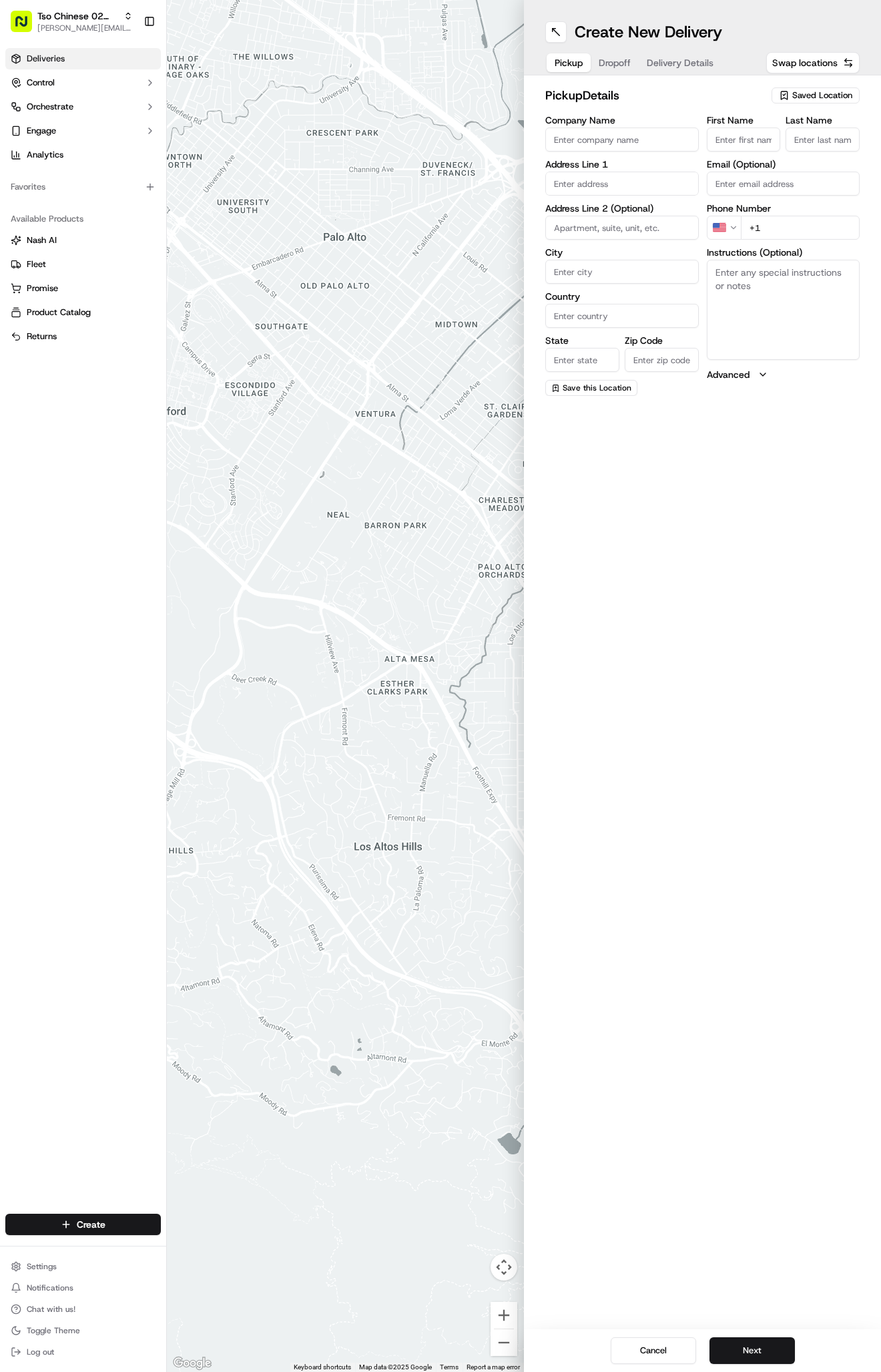
click at [28, 56] on span "Deliveries" at bounding box center [45, 59] width 38 height 12
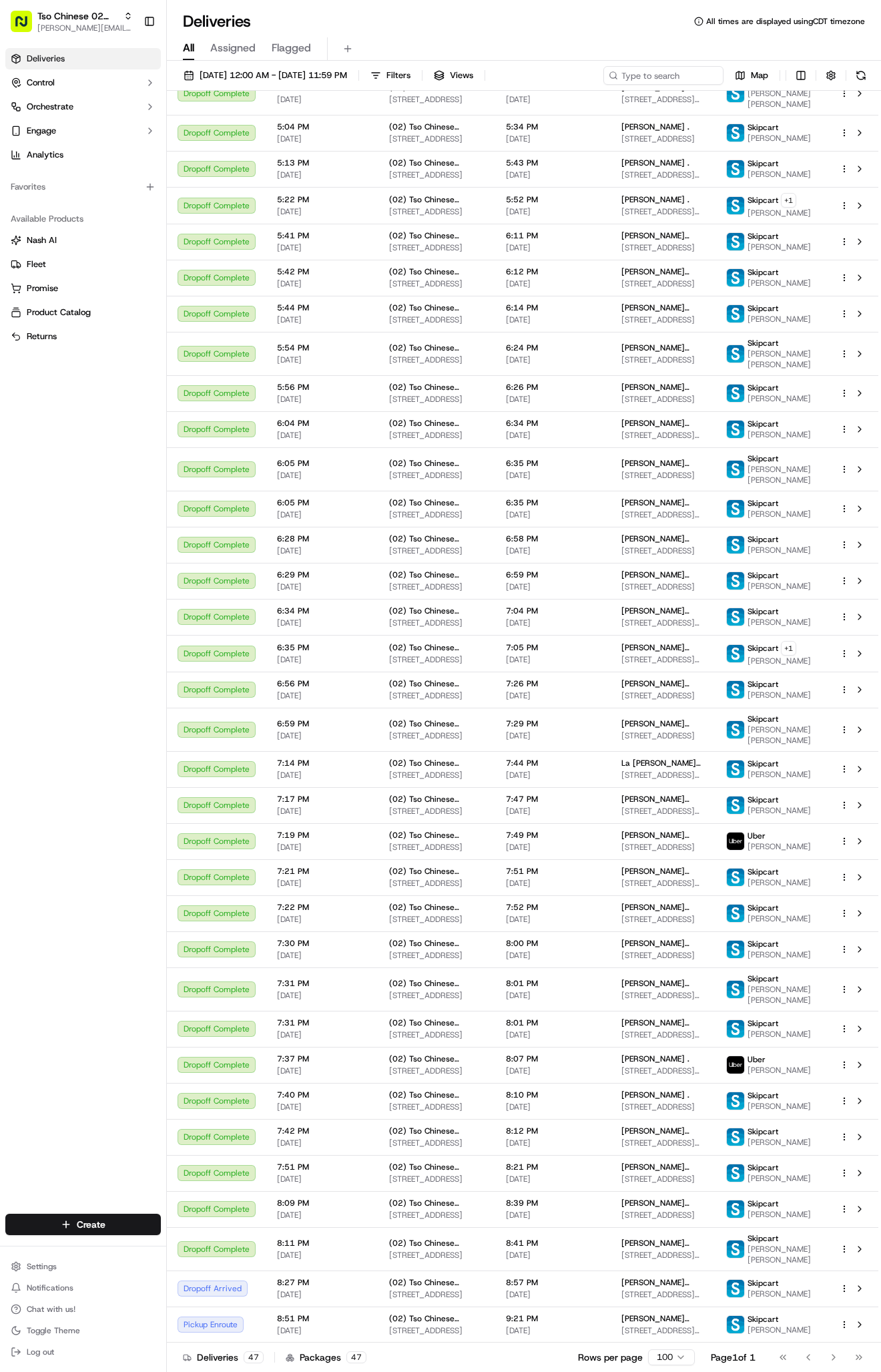
scroll to position [676, 0]
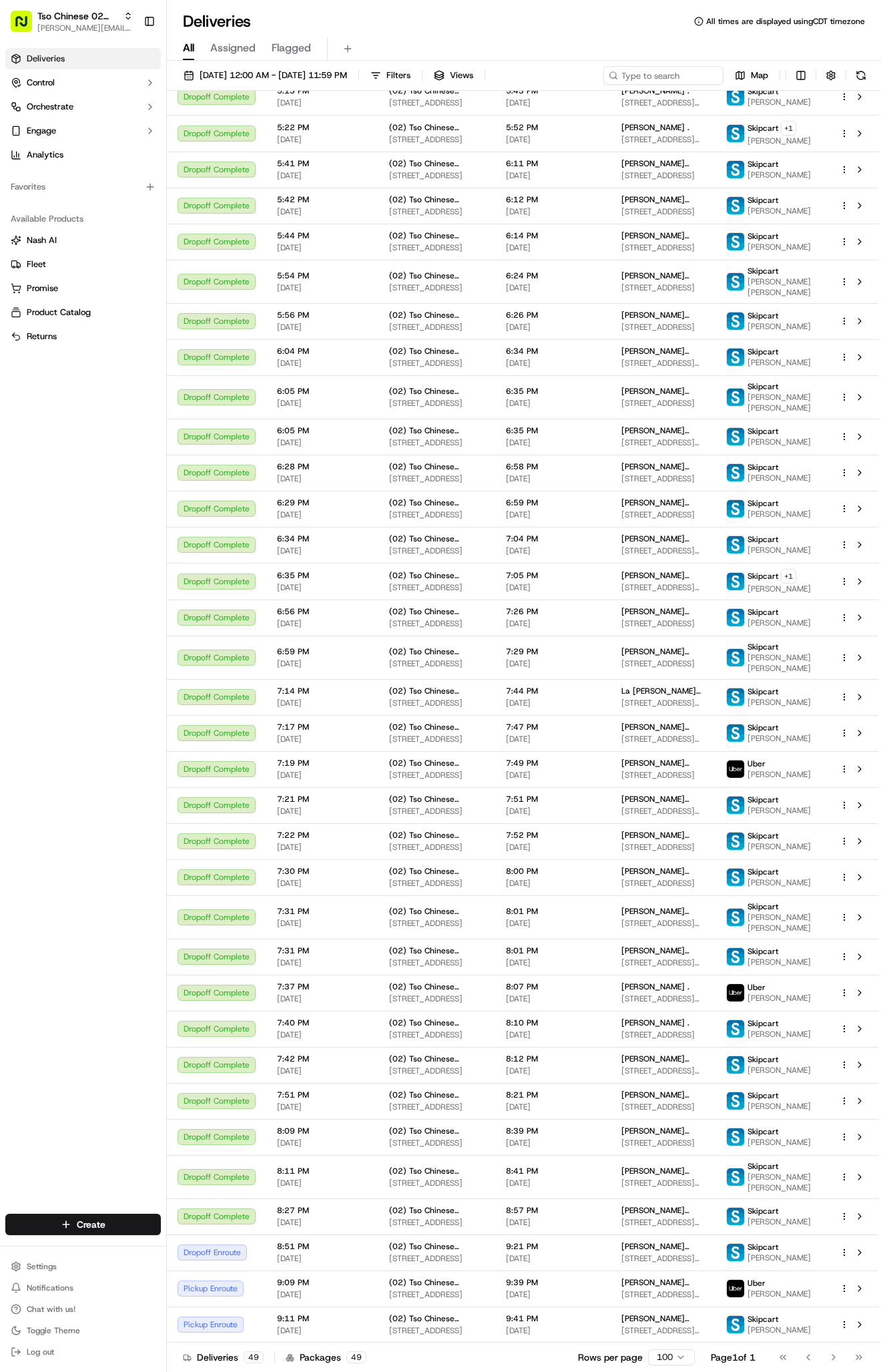
click at [67, 4] on div "Tso Chinese 02 Arbor [PERSON_NAME][EMAIL_ADDRESS][DOMAIN_NAME] Toggle Sidebar" at bounding box center [83, 21] width 166 height 43
click at [67, 8] on button "Tso Chinese 02 Arbor [PERSON_NAME][EMAIL_ADDRESS][DOMAIN_NAME]" at bounding box center [72, 21] width 133 height 32
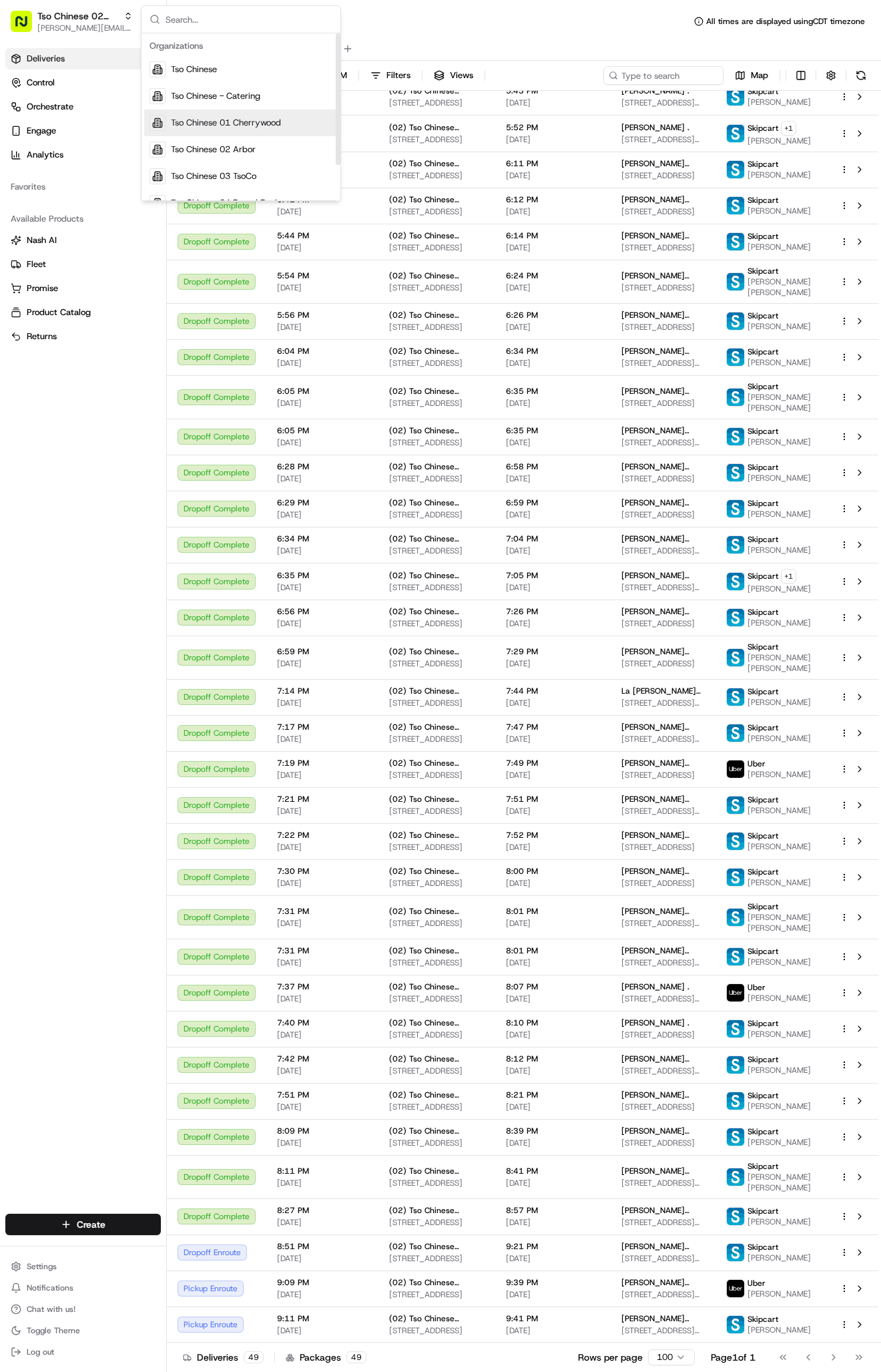
click at [264, 118] on span "Tso Chinese 01 Cherrywood" at bounding box center [226, 123] width 110 height 12
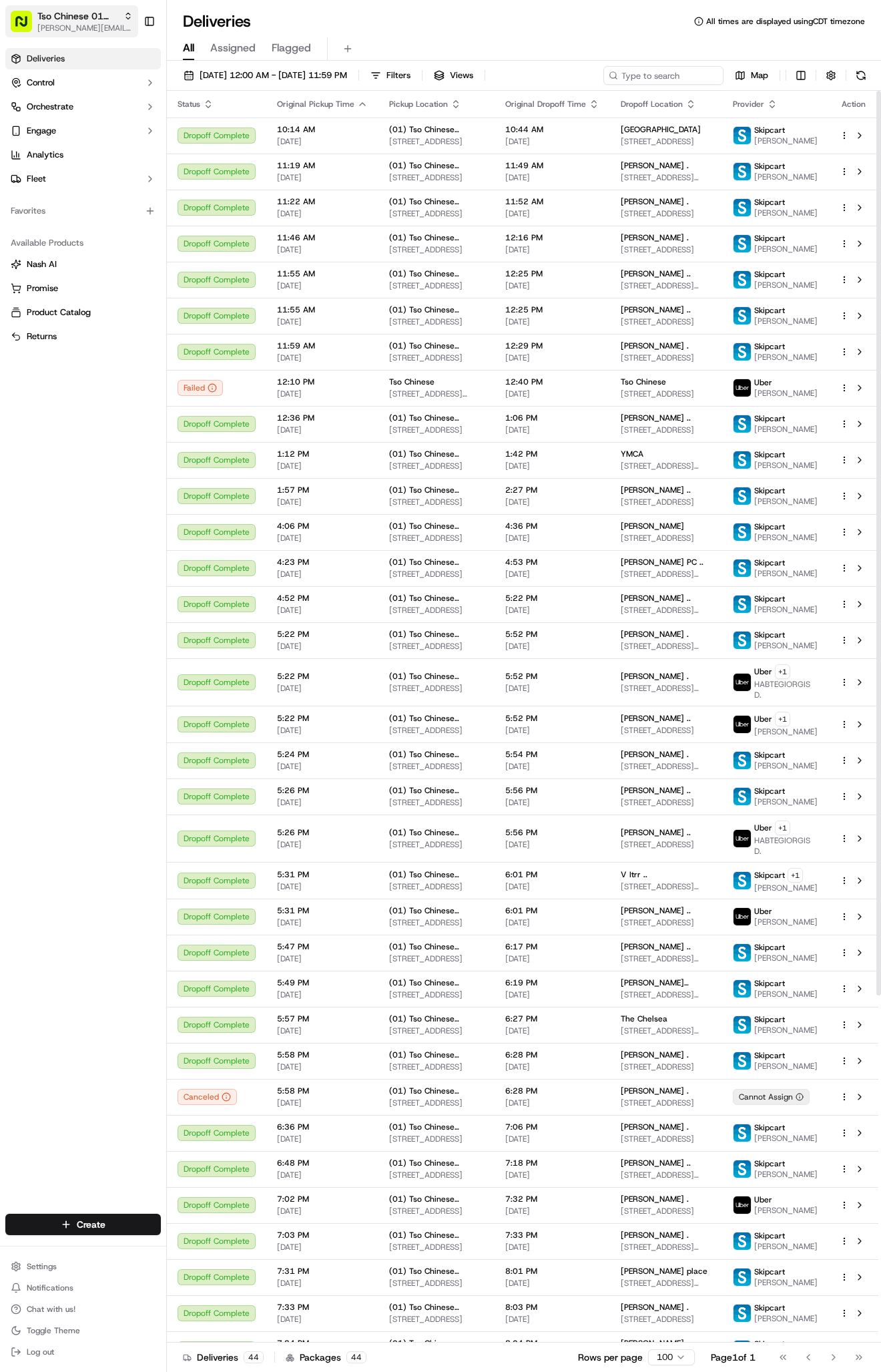
scroll to position [0, 0]
click at [68, 11] on span "Tso Chinese 01 Cherrywood" at bounding box center [78, 16] width 81 height 13
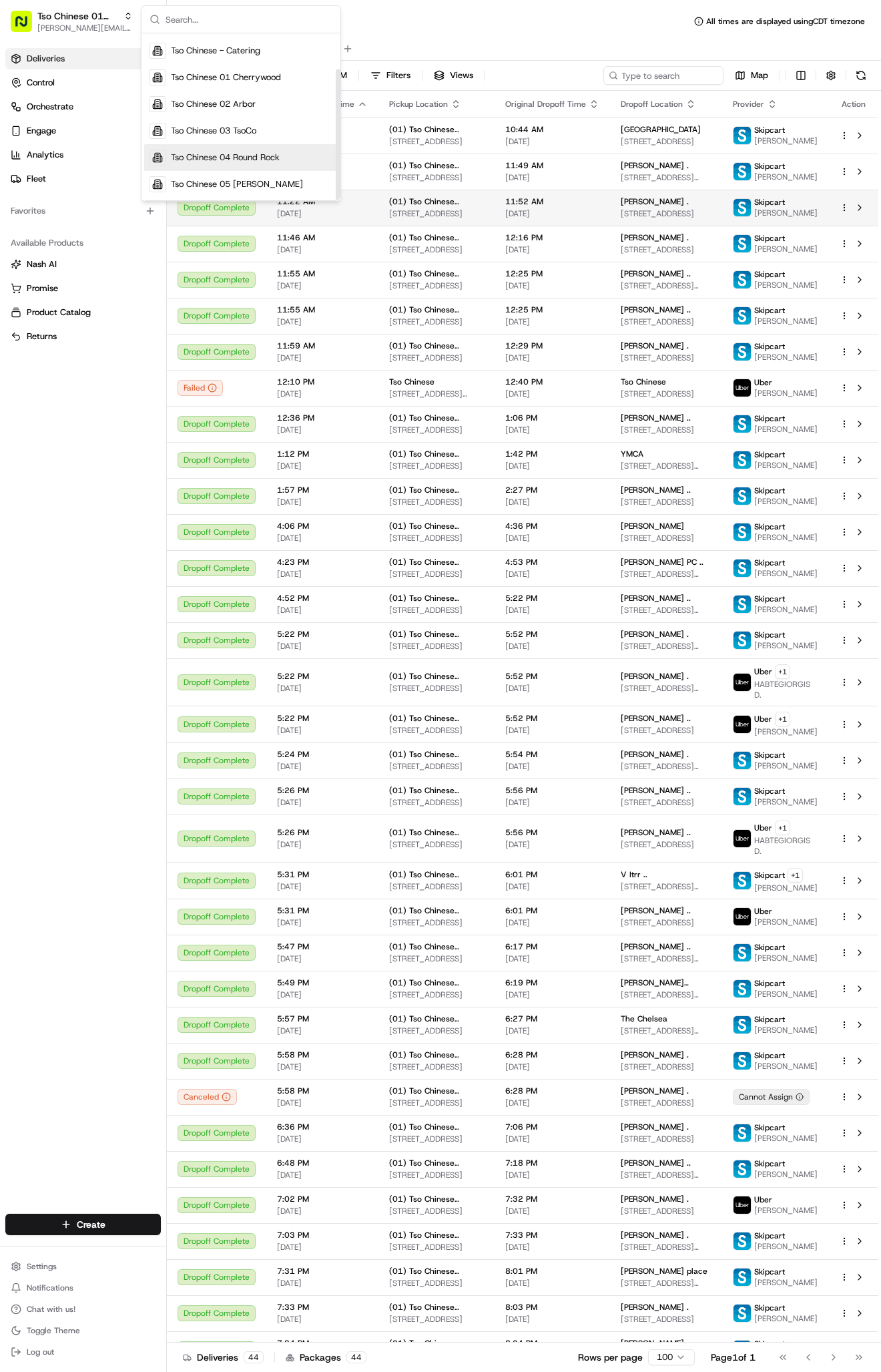
scroll to position [46, 0]
click at [231, 159] on span "Tso Chinese 04 Round Rock" at bounding box center [225, 158] width 109 height 12
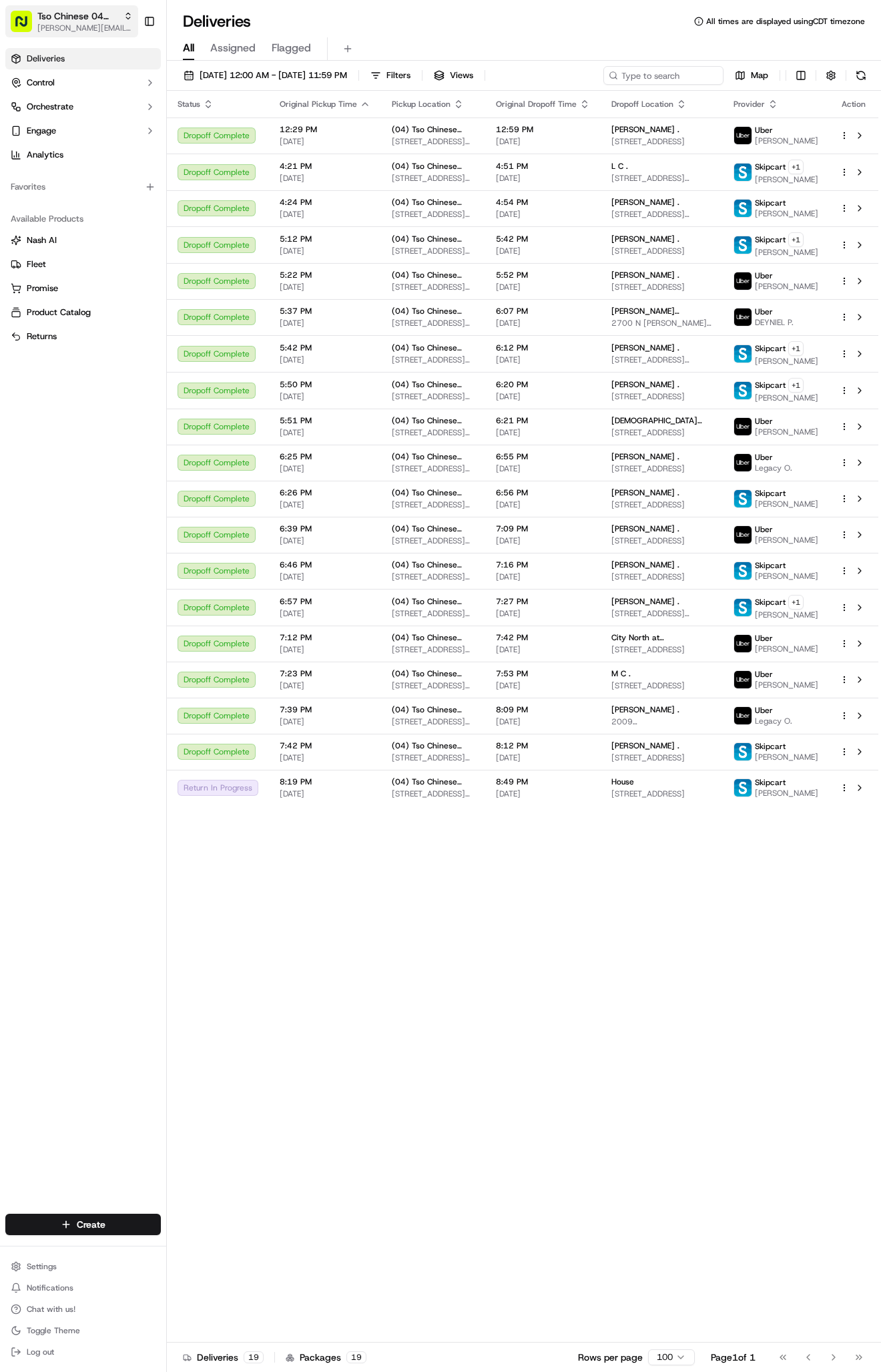
click at [88, 28] on span "[PERSON_NAME][EMAIL_ADDRESS][DOMAIN_NAME]" at bounding box center [85, 28] width 95 height 11
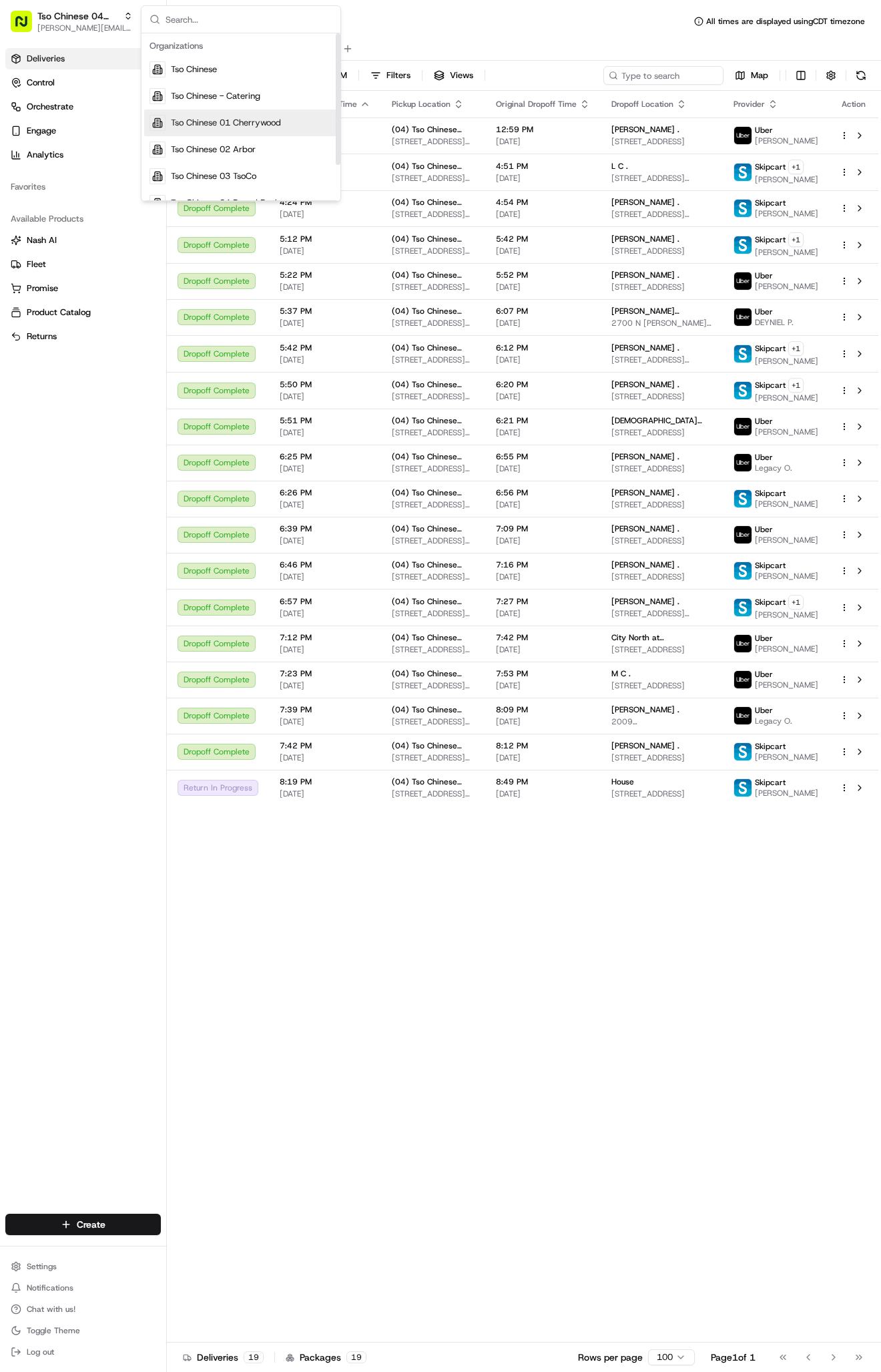
scroll to position [0, 0]
click at [234, 77] on div "Tso Chinese" at bounding box center [241, 69] width 194 height 26
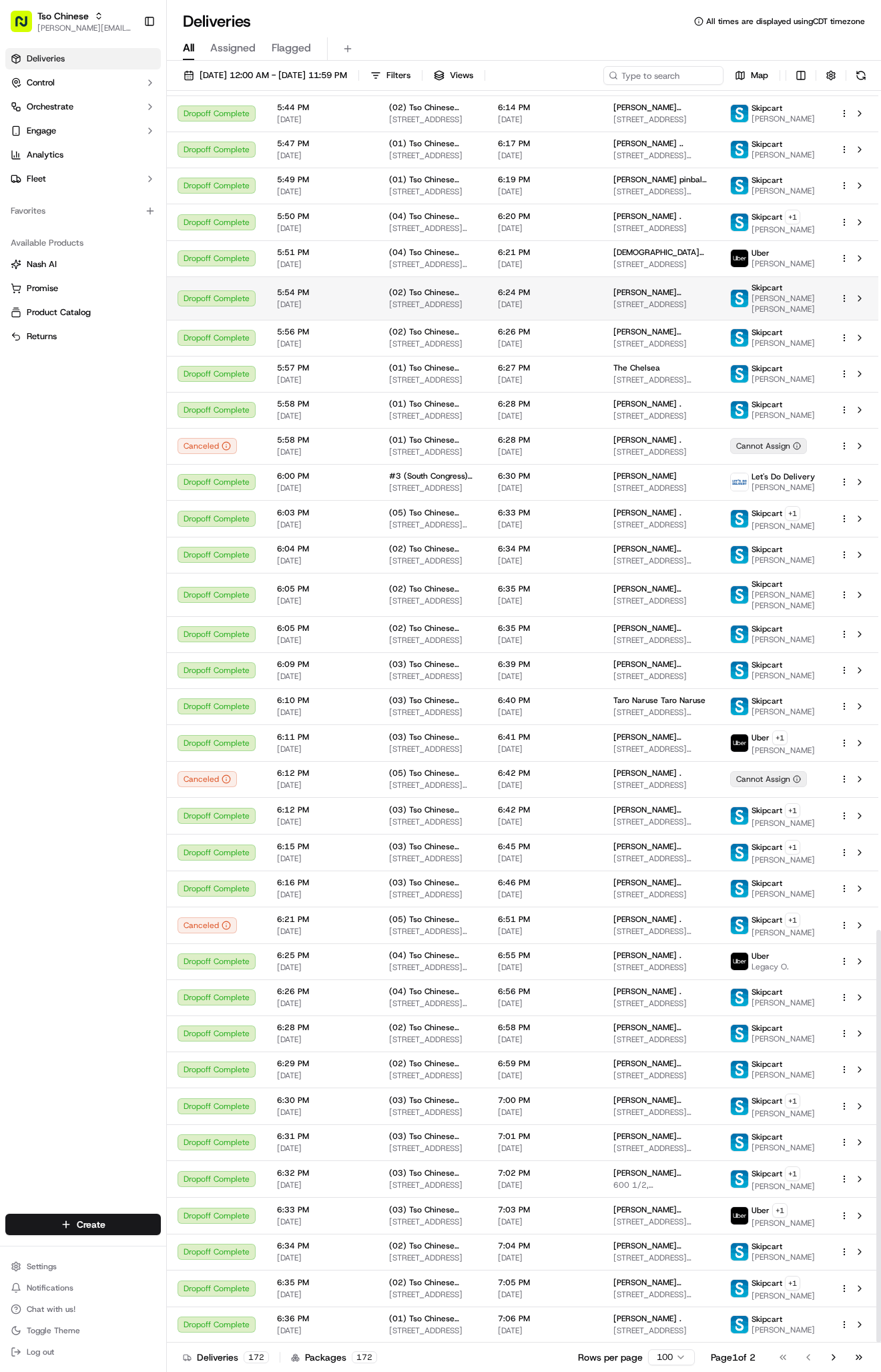
scroll to position [2544, 0]
click at [282, 77] on span "[DATE] 12:00 AM - [DATE] 11:59 PM" at bounding box center [273, 75] width 147 height 12
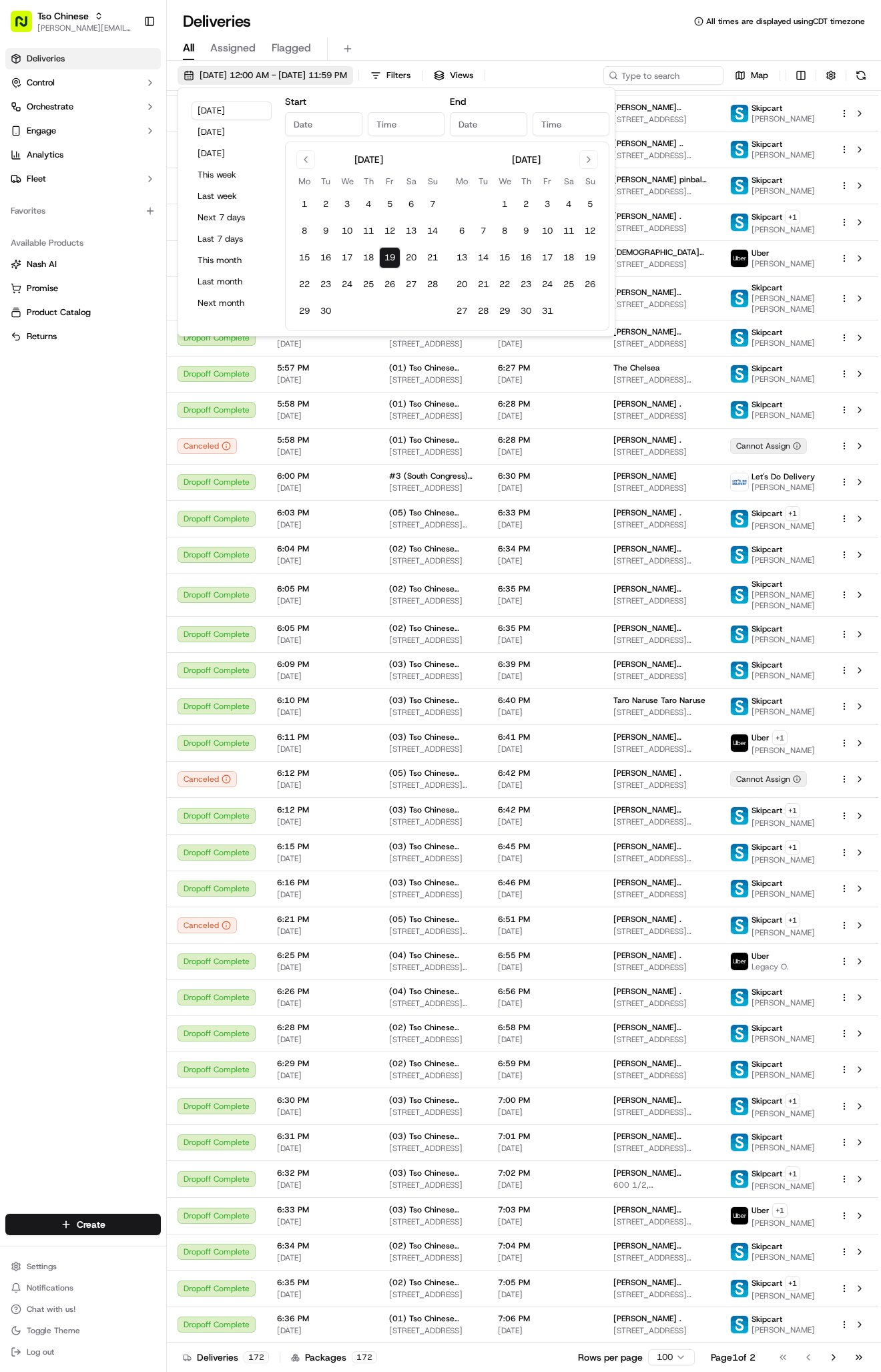
type input "[DATE]"
type input "12:00 AM"
type input "[DATE]"
type input "11:59 PM"
click at [391, 256] on button "19" at bounding box center [390, 258] width 21 height 21
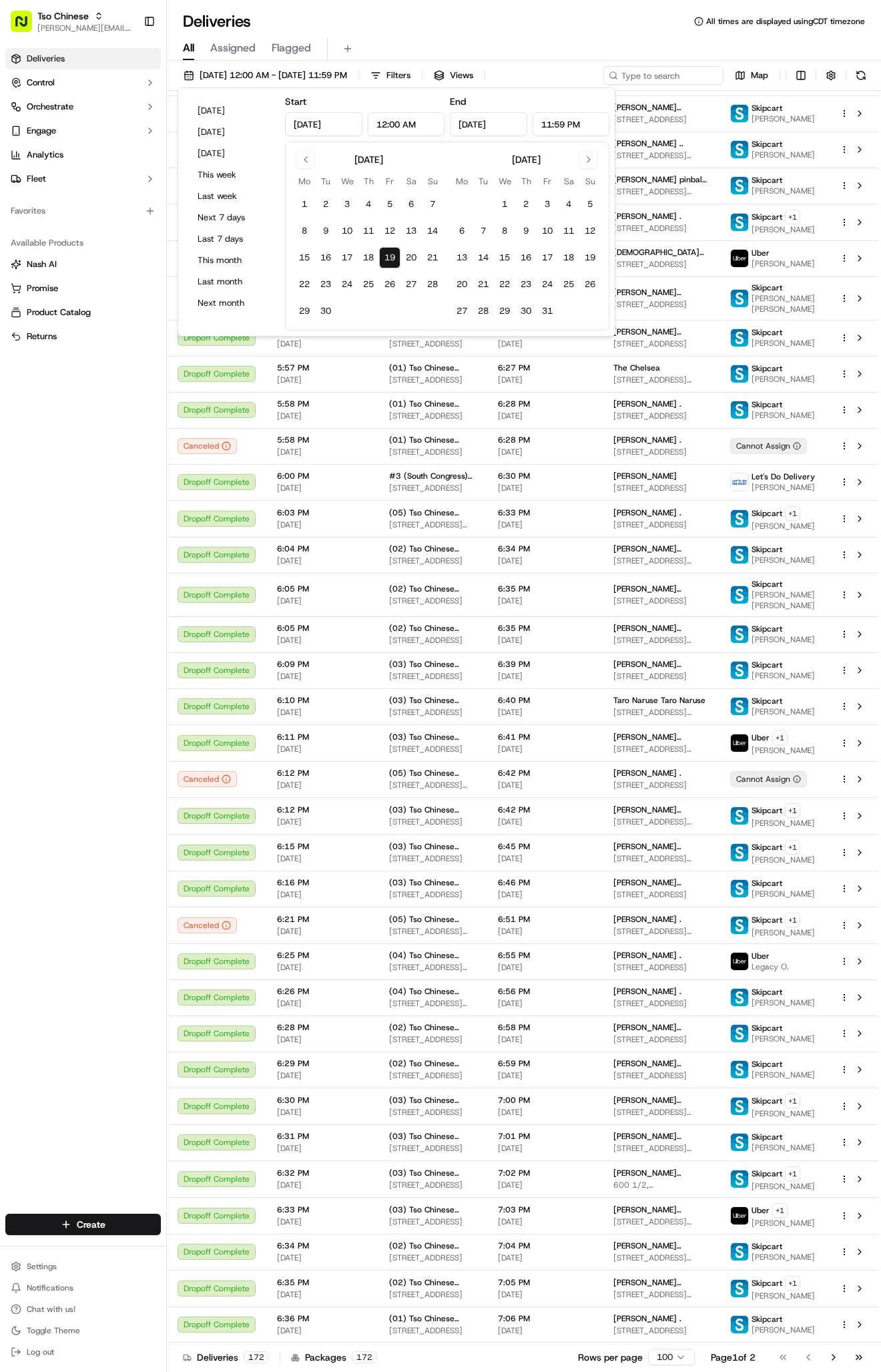
click at [391, 256] on button "19" at bounding box center [390, 258] width 21 height 21
click at [37, 550] on div "Deliveries Control Orchestrate Engage Analytics Fleet Favorites Available Produ…" at bounding box center [83, 623] width 166 height 1160
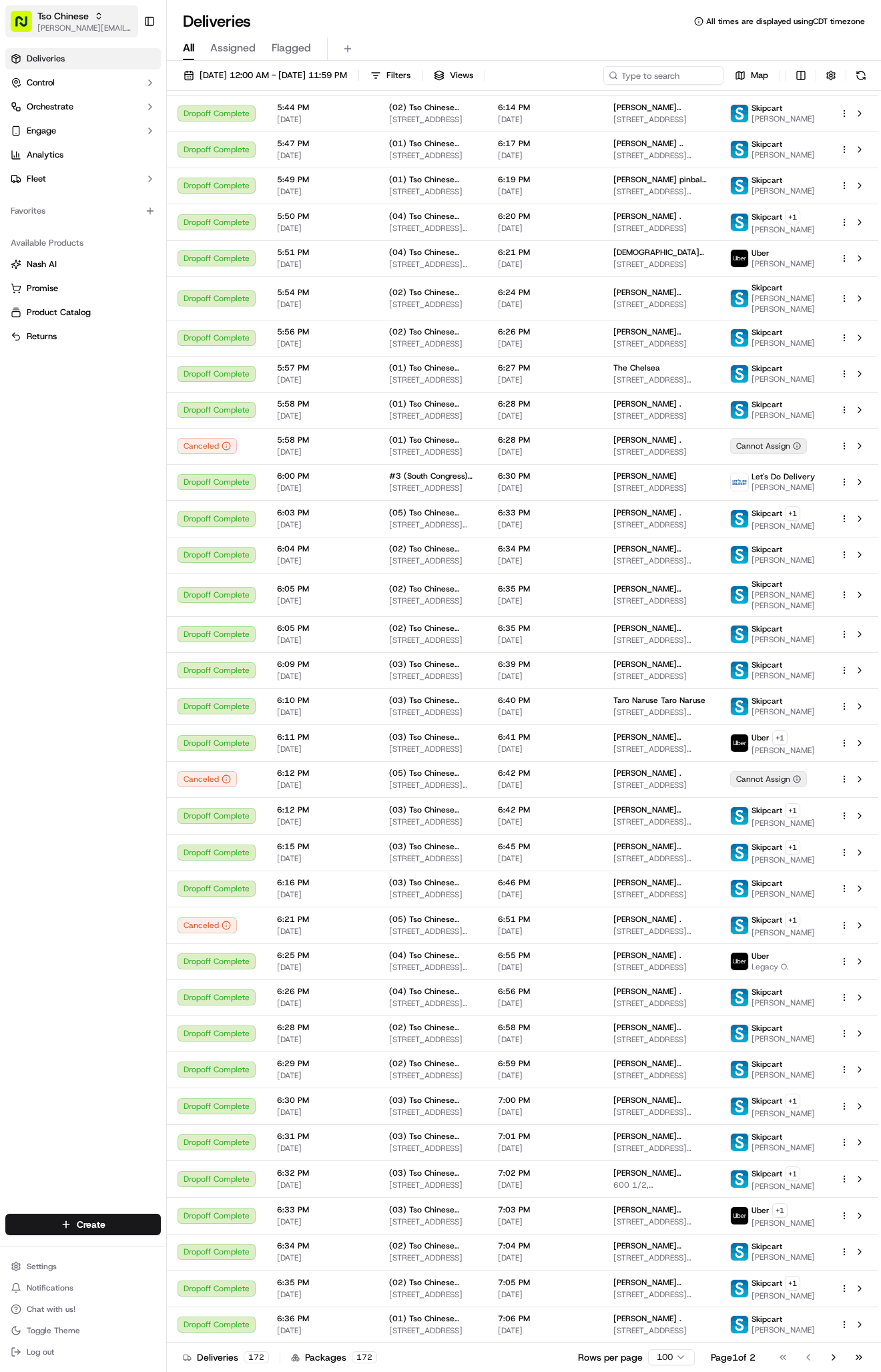
click at [91, 30] on span "[PERSON_NAME][EMAIL_ADDRESS][DOMAIN_NAME]" at bounding box center [85, 28] width 95 height 11
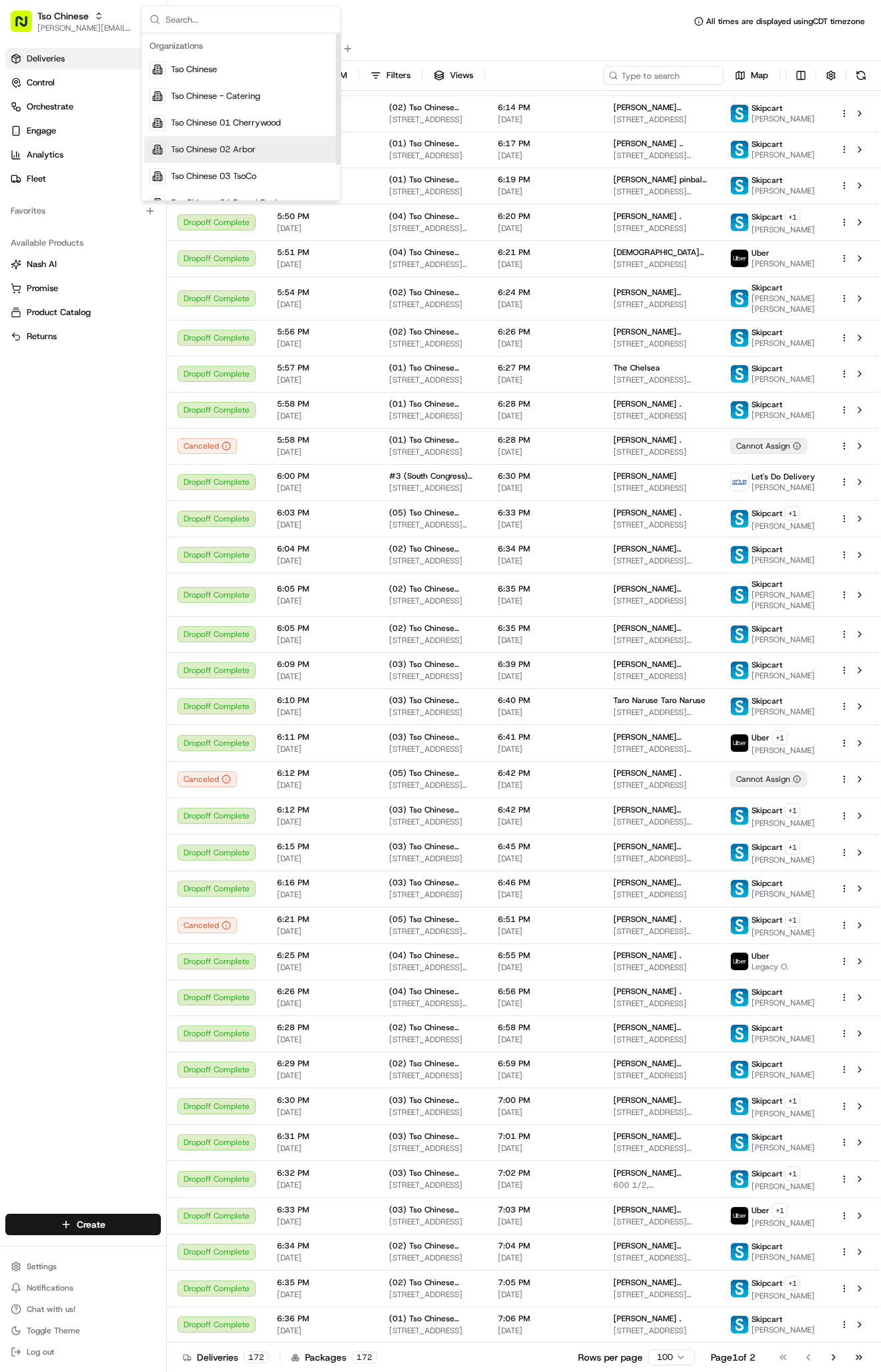
click at [273, 152] on div "Tso Chinese 02 Arbor" at bounding box center [241, 149] width 194 height 26
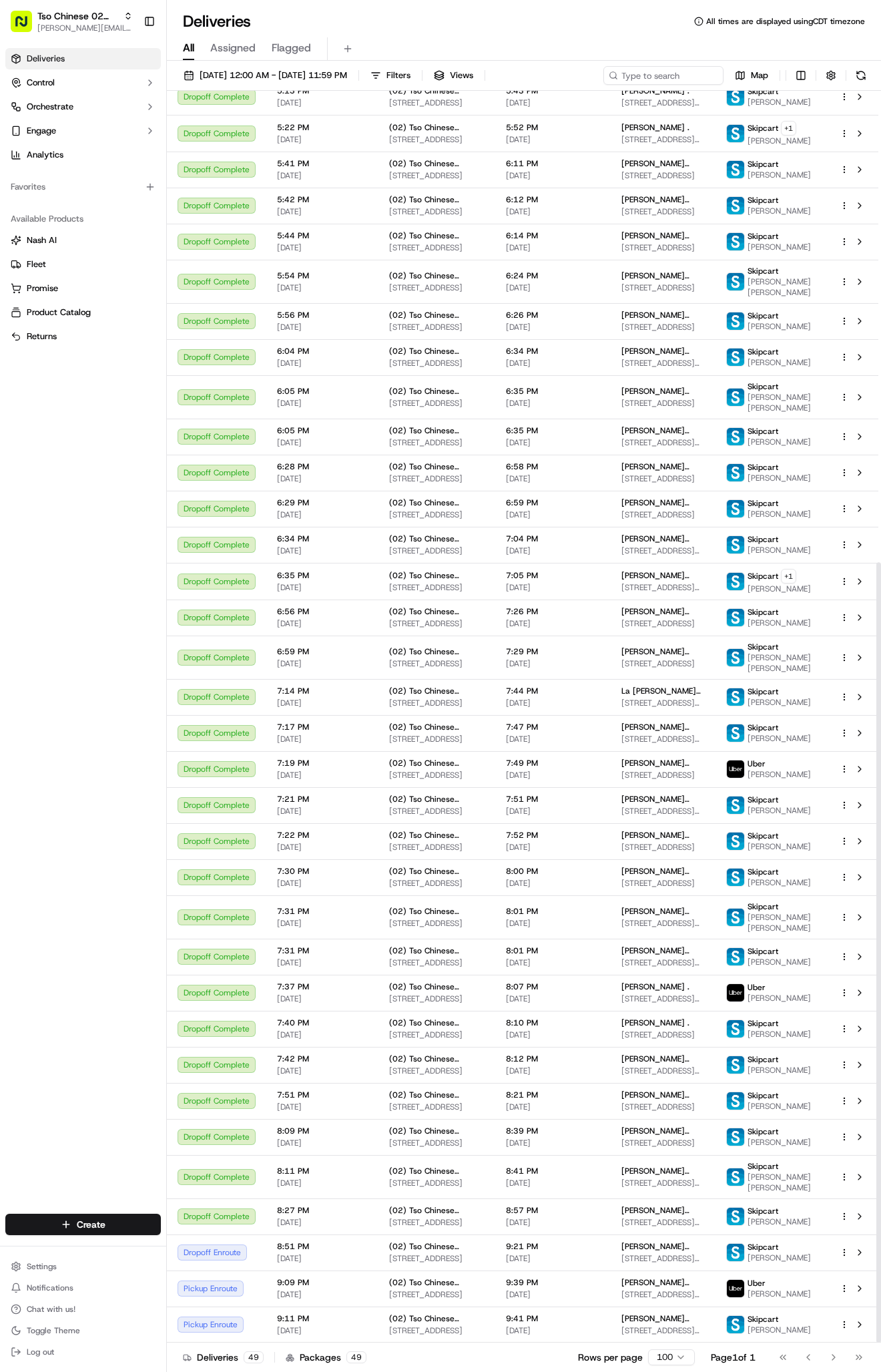
scroll to position [756, 0]
click at [77, 26] on span "[PERSON_NAME][EMAIL_ADDRESS][DOMAIN_NAME]" at bounding box center [85, 28] width 95 height 11
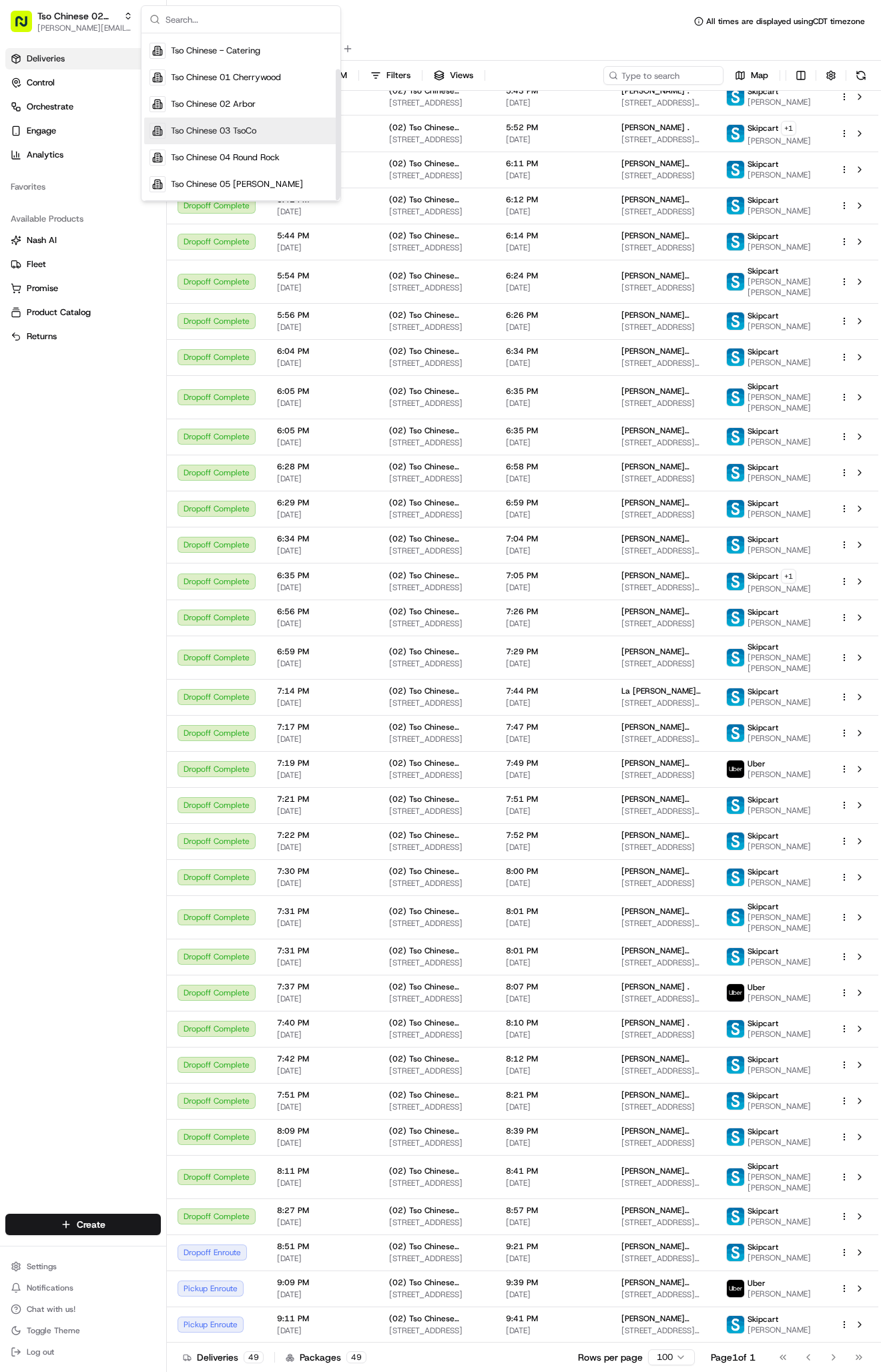
scroll to position [46, 0]
click at [253, 156] on span "Tso Chinese 04 Round Rock" at bounding box center [225, 158] width 109 height 12
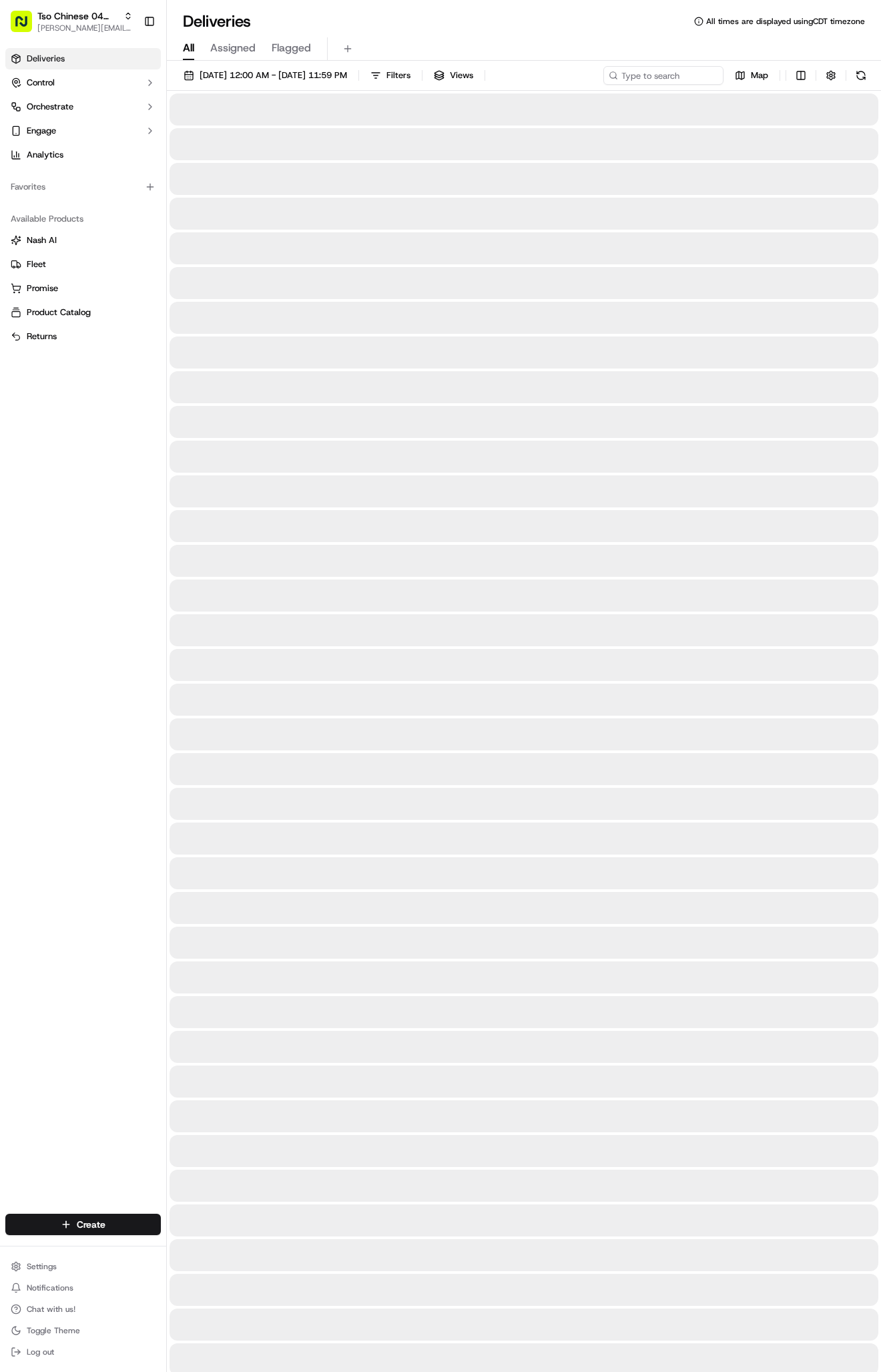
click at [95, 1227] on html "Tso Chinese 04 Round Rock [PERSON_NAME][EMAIL_ADDRESS][DOMAIN_NAME] Toggle Side…" at bounding box center [440, 686] width 881 height 1372
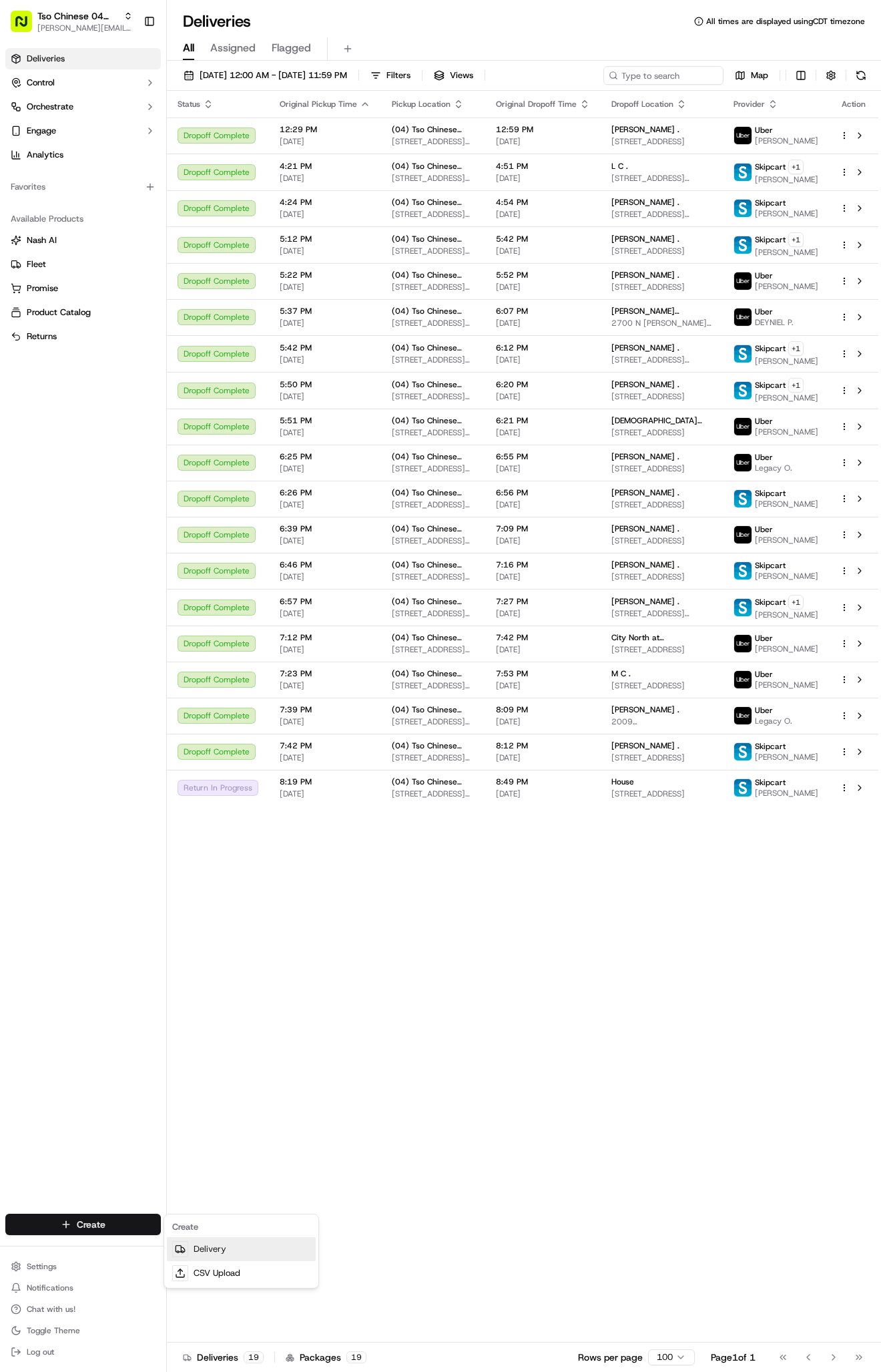
click at [225, 1249] on link "Delivery" at bounding box center [241, 1248] width 149 height 24
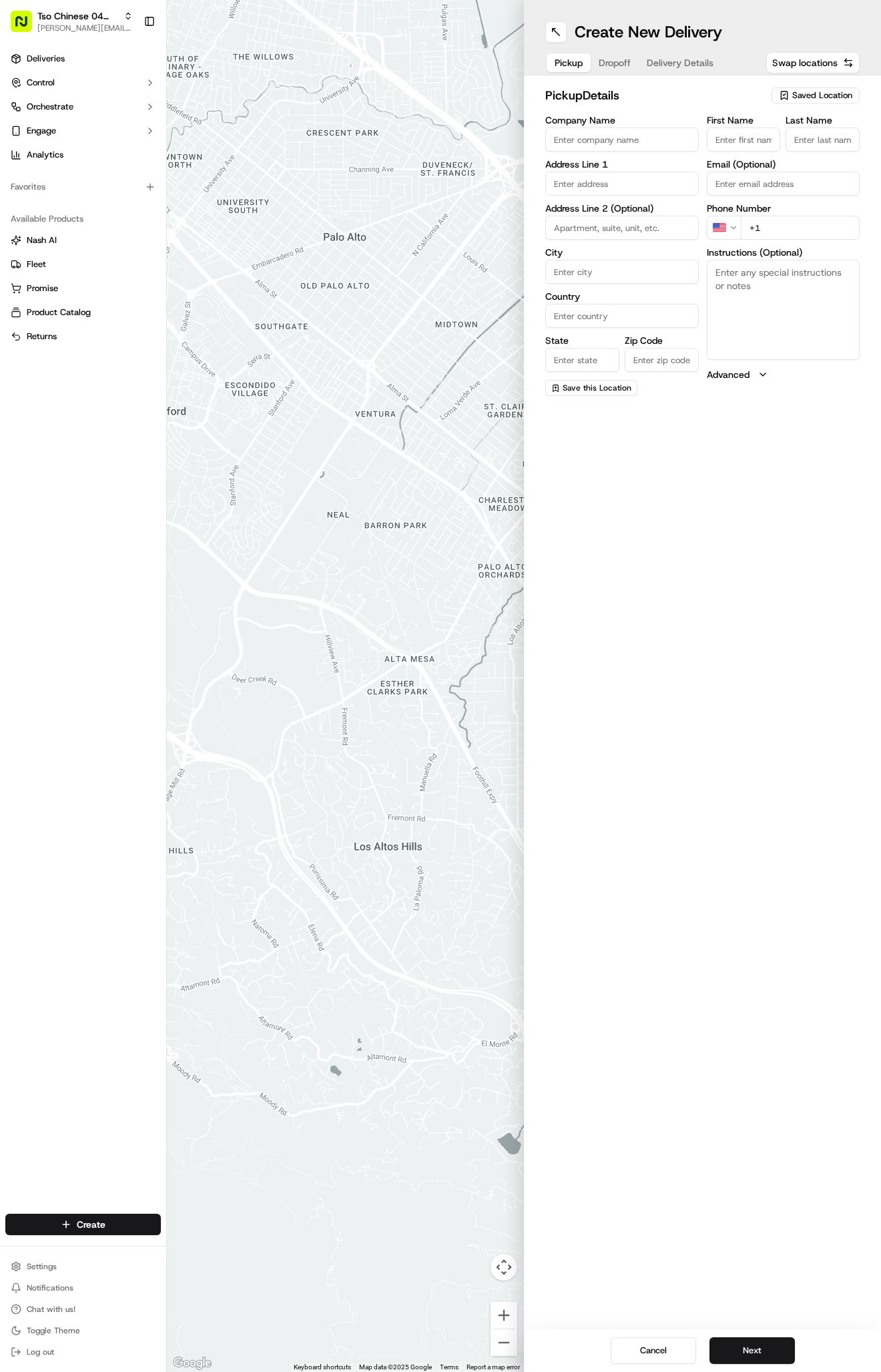
click at [802, 92] on span "Saved Location" at bounding box center [821, 95] width 60 height 12
click at [792, 139] on span "(04) Tso Chinese Takeout & Delivery Round Rock (04)" at bounding box center [792, 151] width 164 height 24
type input "(04) Tso Chinese Takeout & Delivery Round Rock"
type input "Ste 108"
type input "Round Rock"
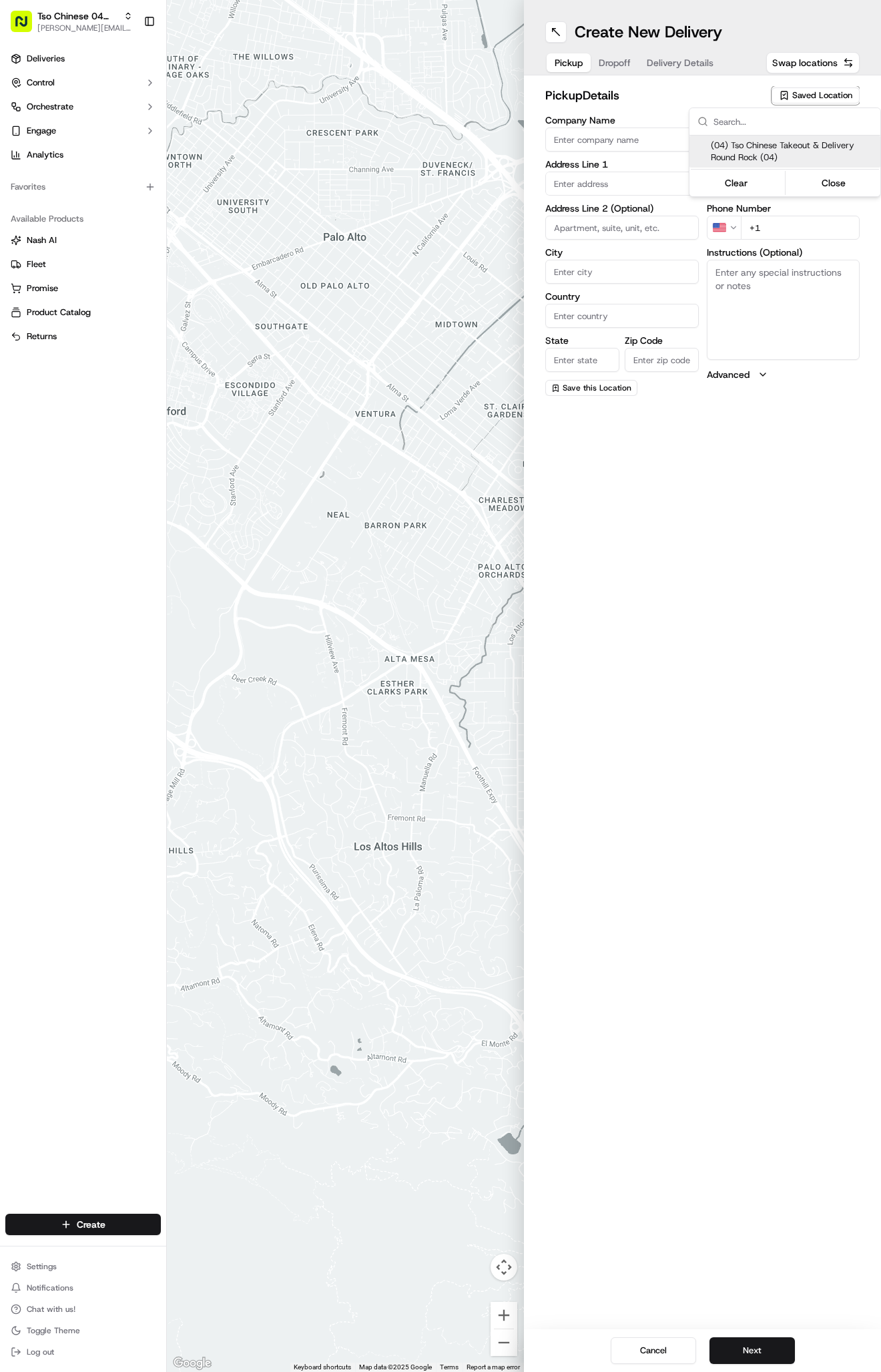
type input "US"
type input "[GEOGRAPHIC_DATA]"
type input "78664"
type input "Tso Chinese"
type input "Round Rock Manager"
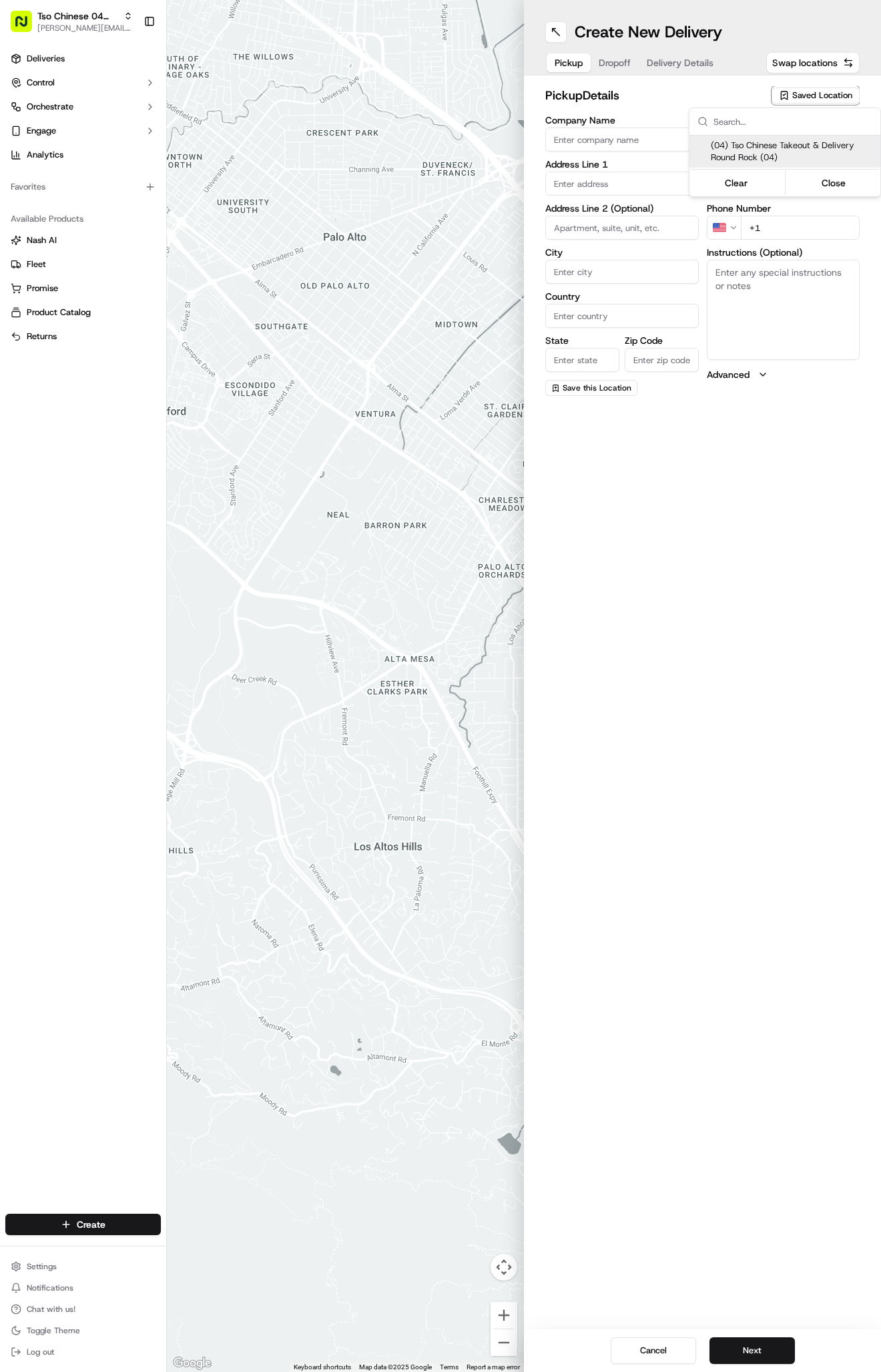
type input "[EMAIL_ADDRESS][DOMAIN_NAME]"
type input "[PHONE_NUMBER]"
type textarea "Submit a picture displaying address & food as Proof of Delivery. Envía una foto…"
type input "2000 N [PERSON_NAME] St"
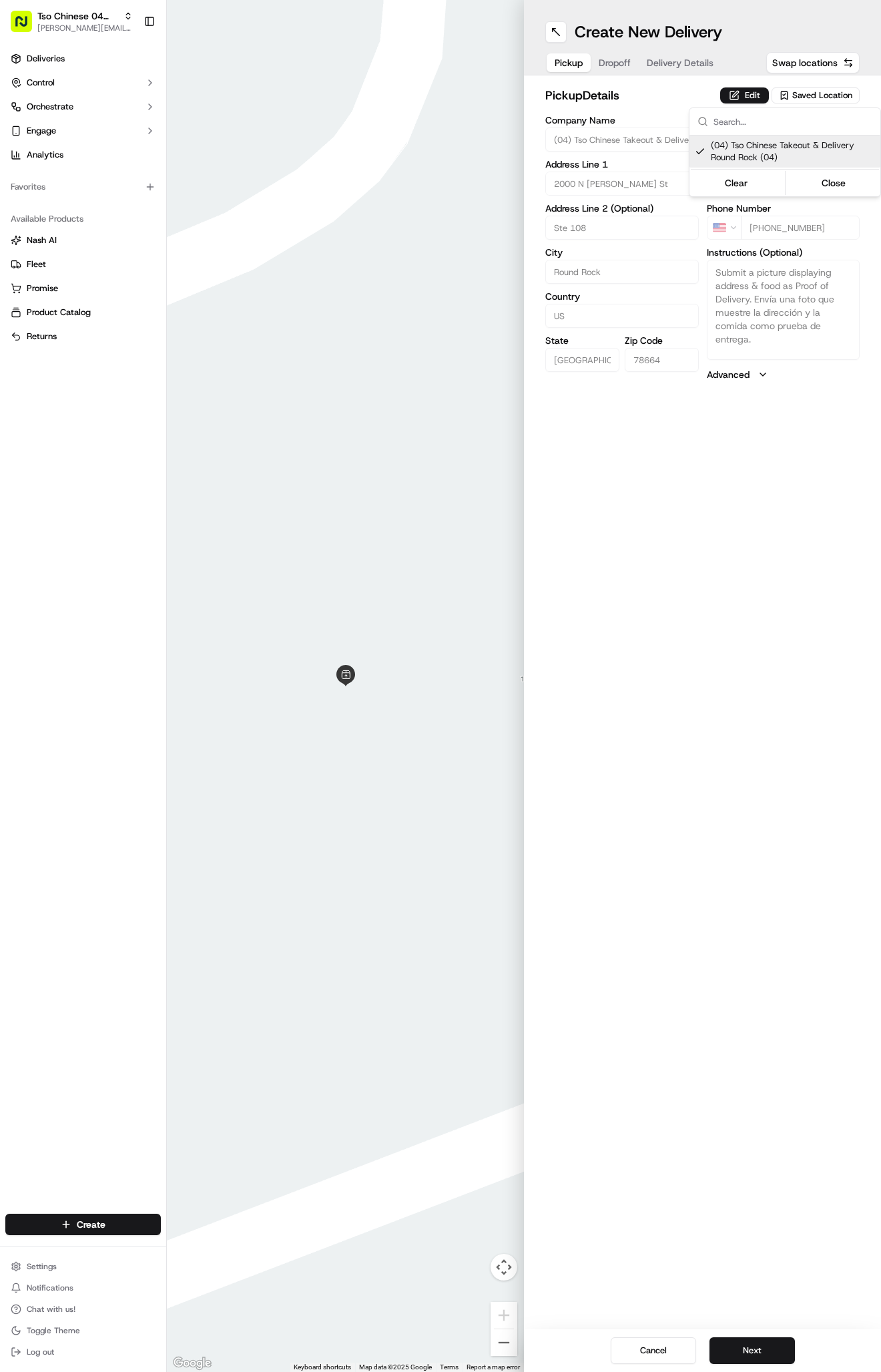
click at [666, 58] on html "Tso Chinese 04 Round Rock [PERSON_NAME][EMAIL_ADDRESS][DOMAIN_NAME] Toggle Side…" at bounding box center [440, 686] width 881 height 1372
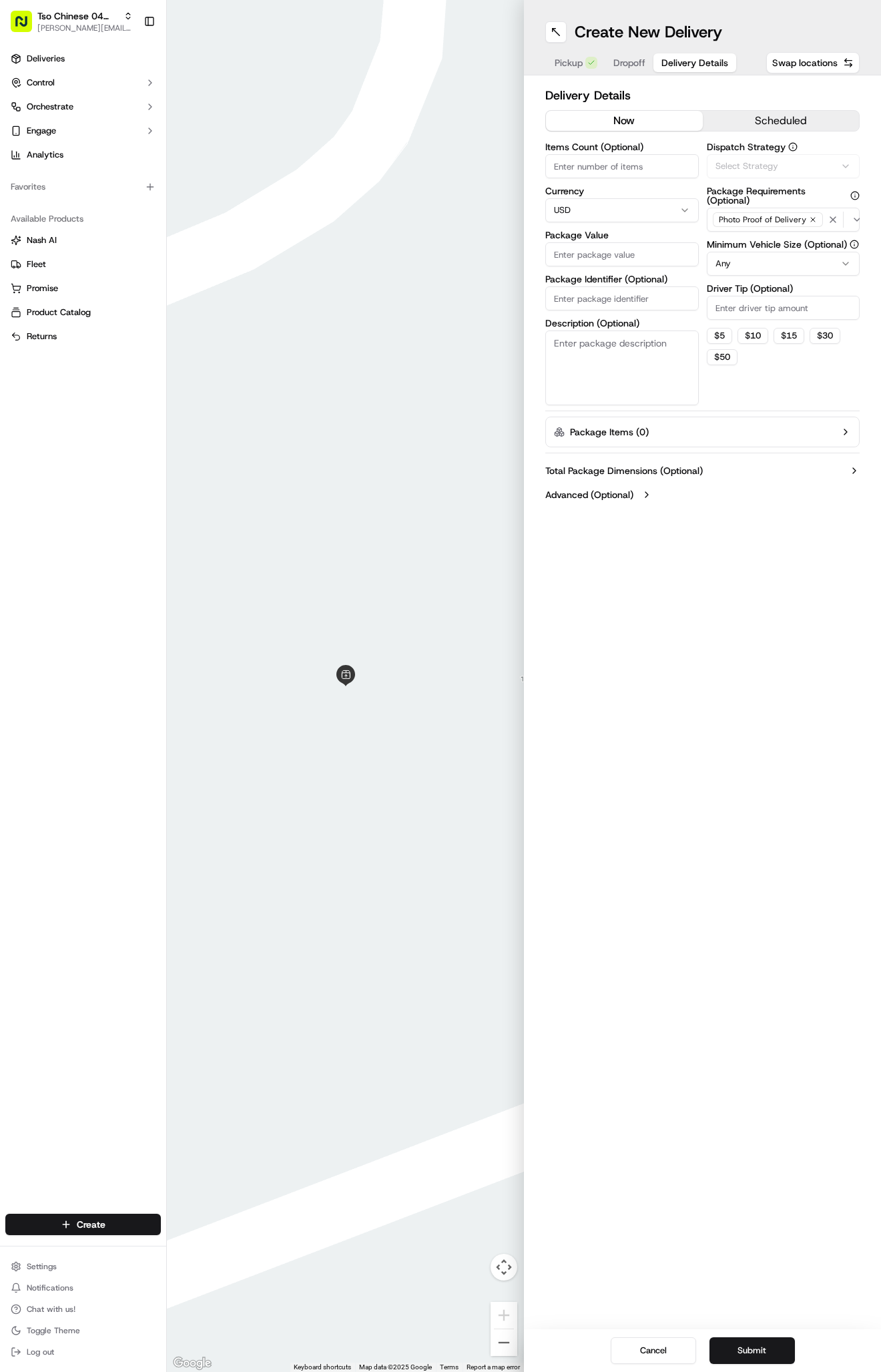
click at [666, 58] on span "Delivery Details" at bounding box center [694, 62] width 67 height 13
click at [751, 166] on span "Via Automation" at bounding box center [746, 166] width 61 height 12
click at [752, 235] on span "Tso Round Rock Strategy" at bounding box center [792, 239] width 164 height 12
click at [752, 308] on html "Tso Chinese 04 Round Rock [PERSON_NAME][EMAIL_ADDRESS][DOMAIN_NAME] Toggle Side…" at bounding box center [440, 686] width 881 height 1372
click at [752, 308] on input "Driver Tip (Optional)" at bounding box center [783, 307] width 153 height 24
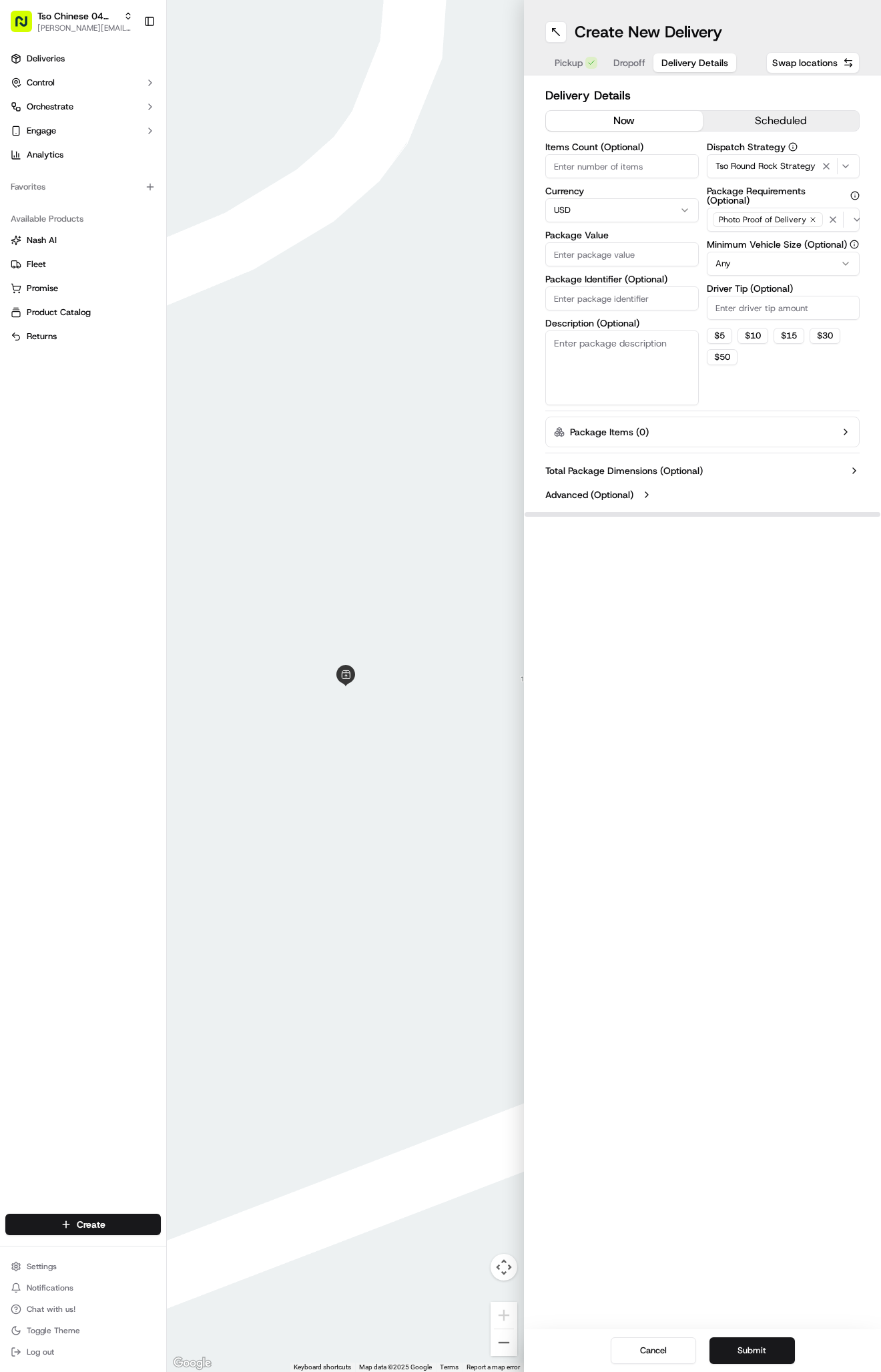
type input "2"
type input "4"
click at [650, 305] on input "Package Identifier (Optional)" at bounding box center [621, 298] width 153 height 24
type input "ands"
click at [626, 255] on input "Package Value" at bounding box center [621, 254] width 153 height 24
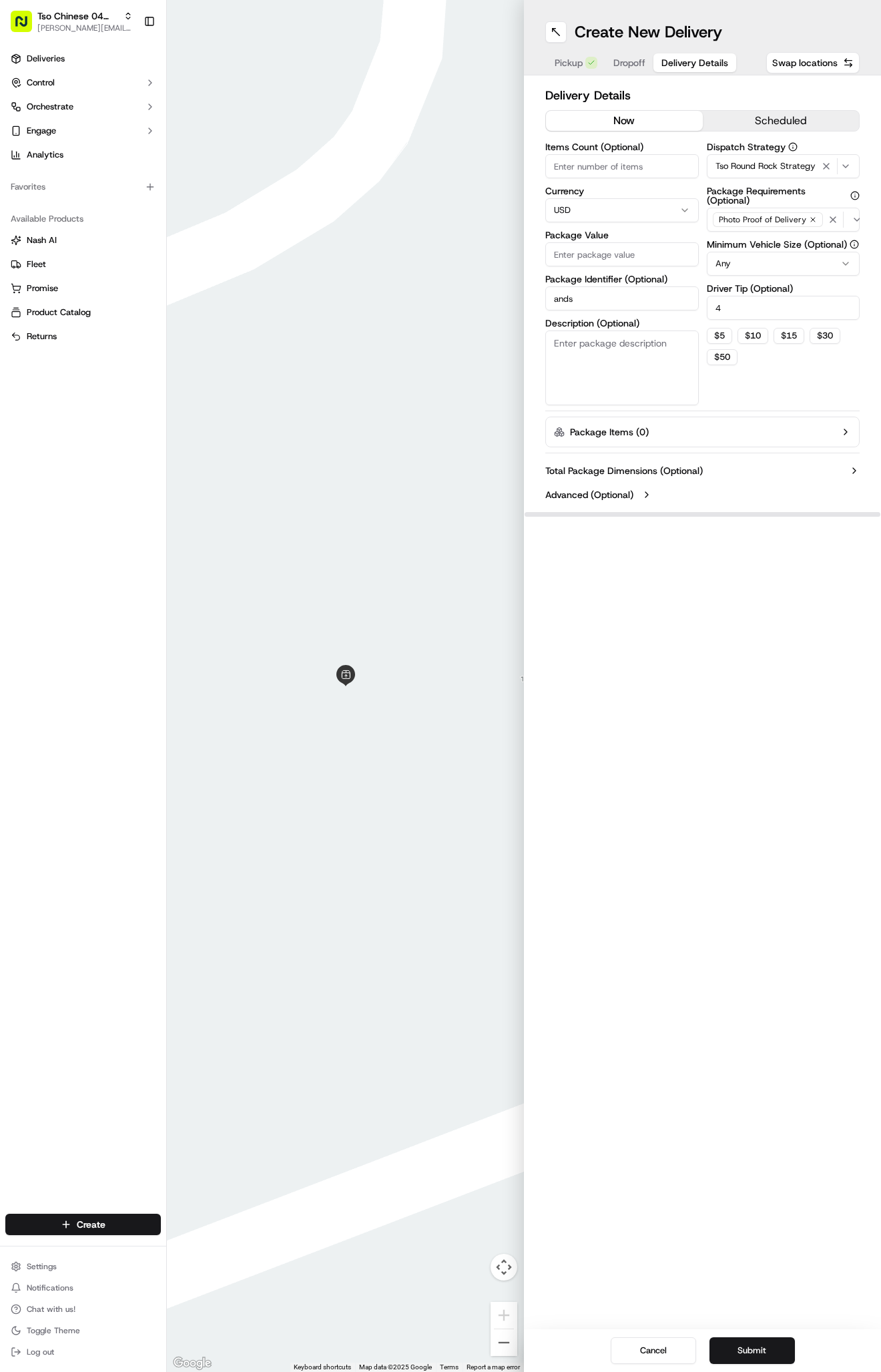
type input "4"
type input "20.0"
click at [626, 62] on span "Dropoff" at bounding box center [629, 62] width 32 height 13
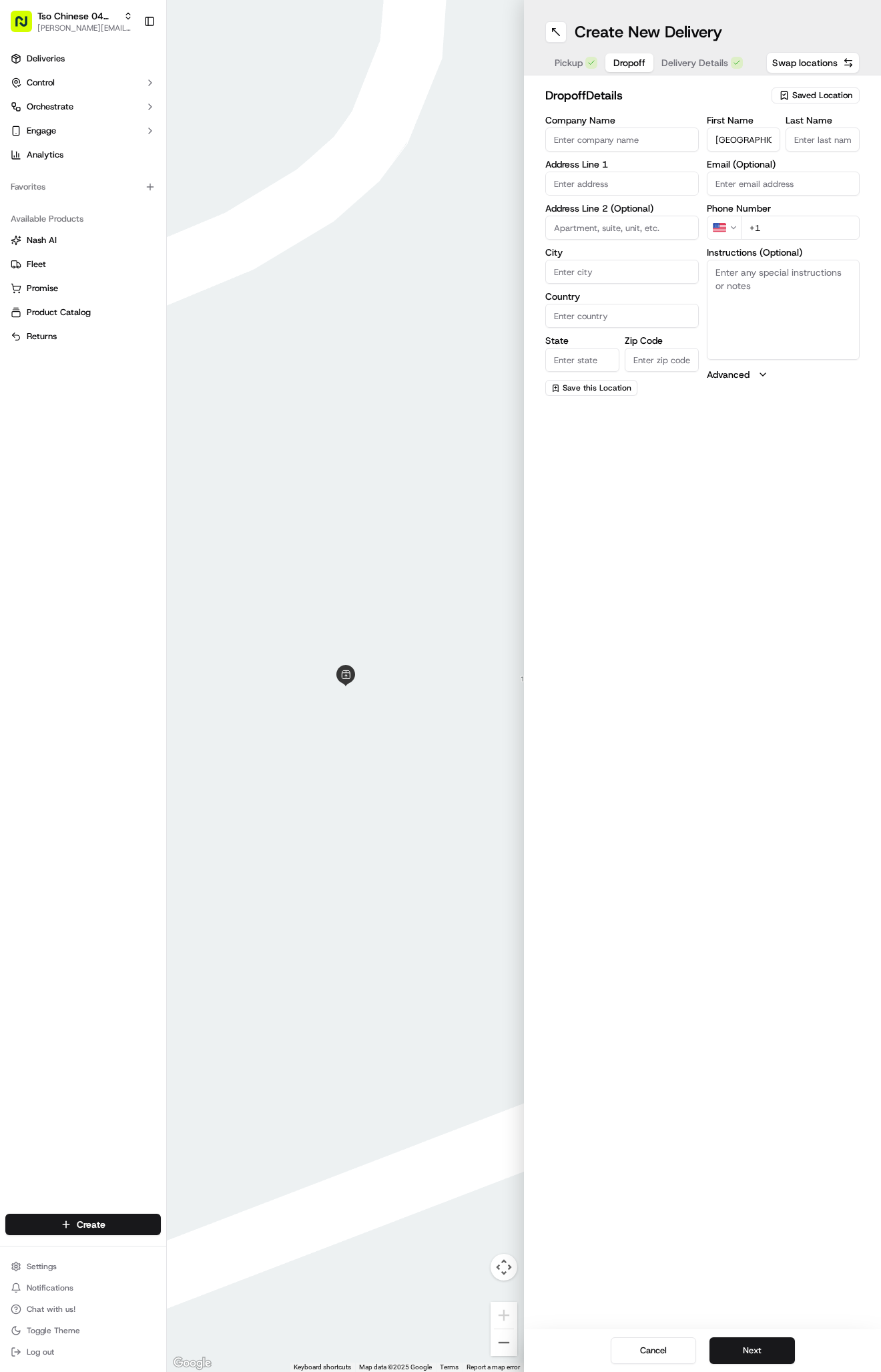
type input "[GEOGRAPHIC_DATA]"
type input "."
type input "[PHONE_NUMBER]"
click at [778, 303] on textarea "Instructions (Optional)" at bounding box center [783, 309] width 153 height 100
type textarea "tso next to concentra urgent care suite 402 Building E"
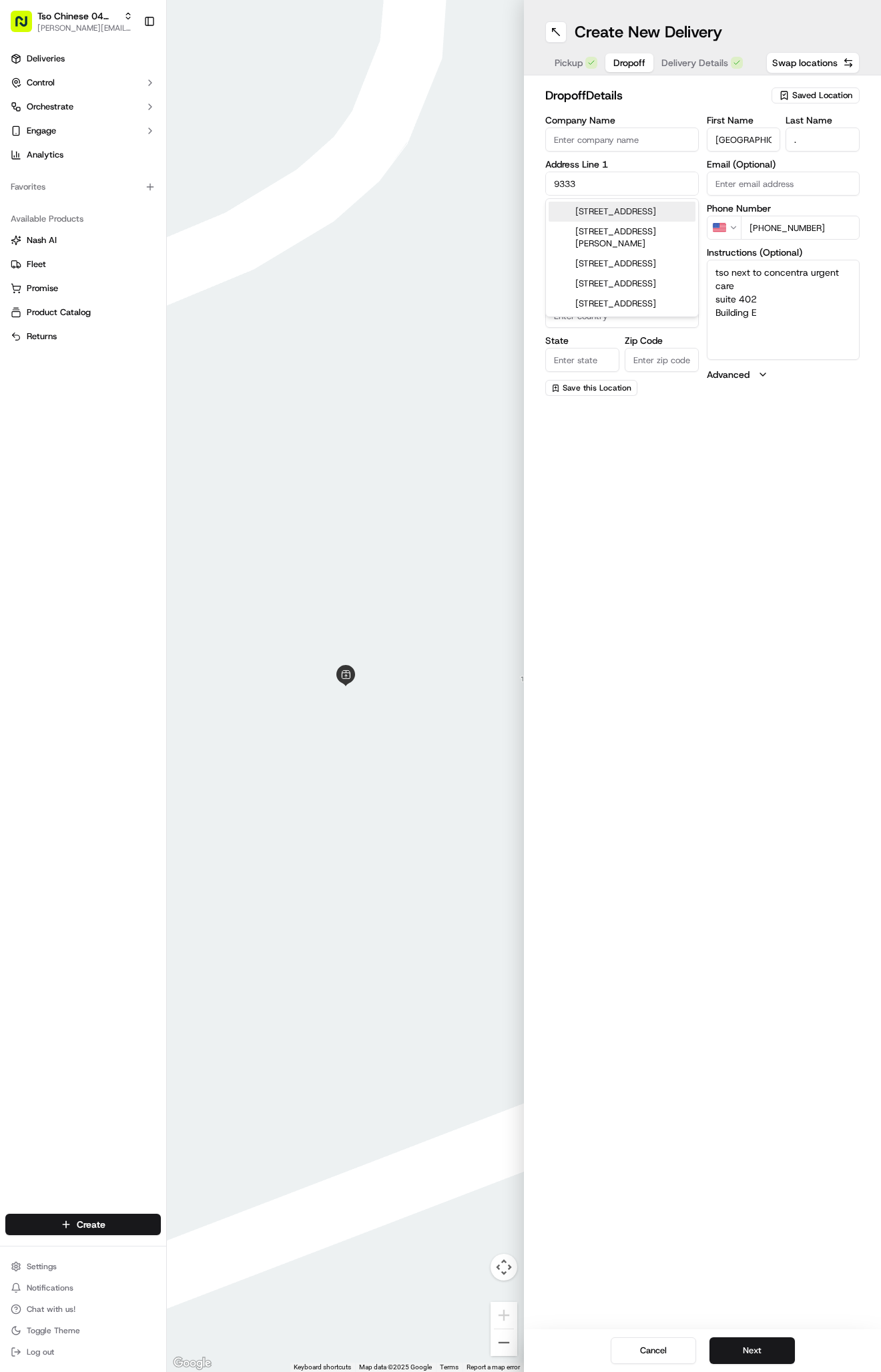
click at [589, 209] on div "[STREET_ADDRESS]" at bounding box center [622, 211] width 147 height 20
type input "[STREET_ADDRESS]"
type input "Austin"
type input "[GEOGRAPHIC_DATA]"
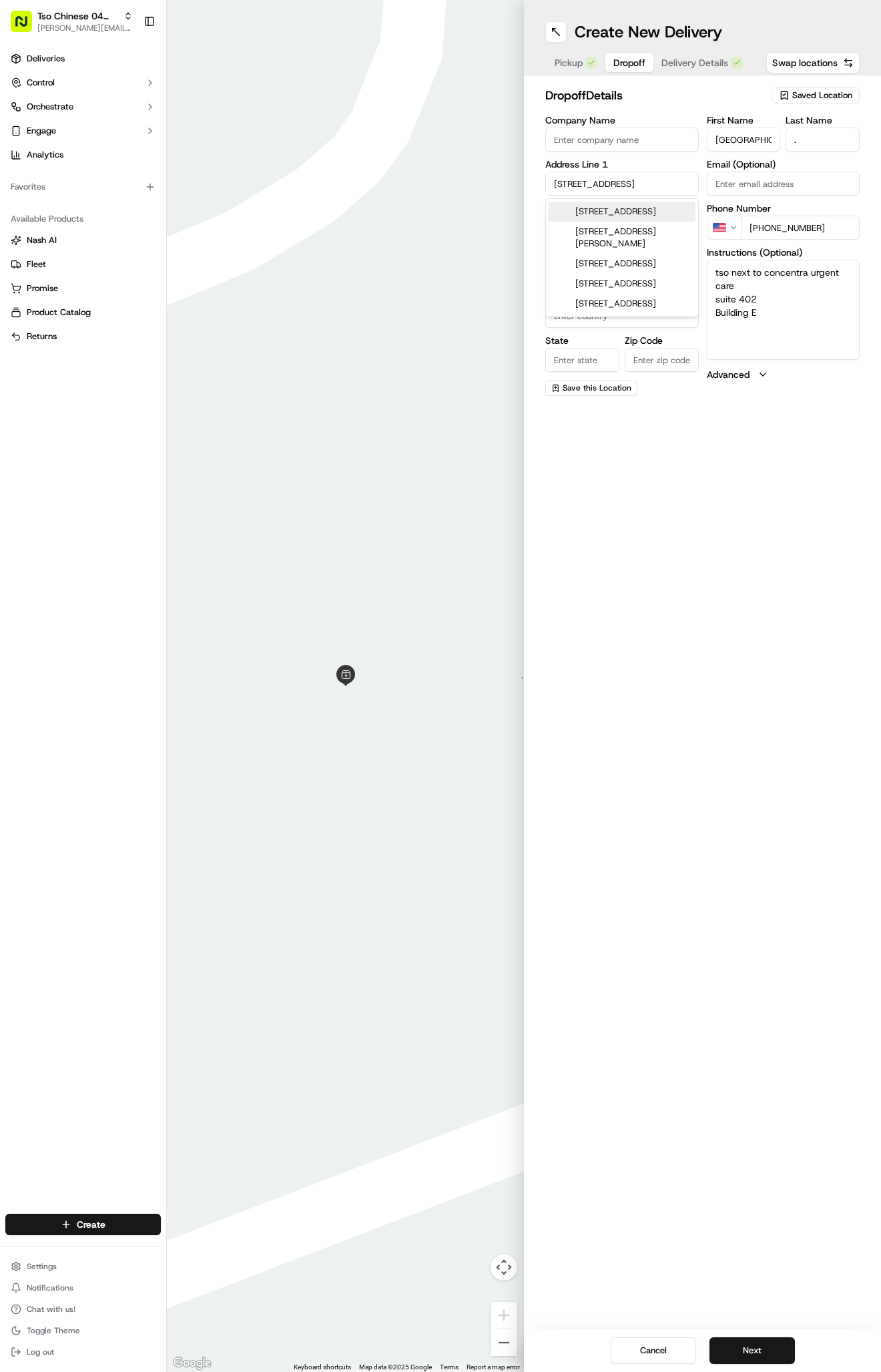
type input "78759"
type input "[STREET_ADDRESS]"
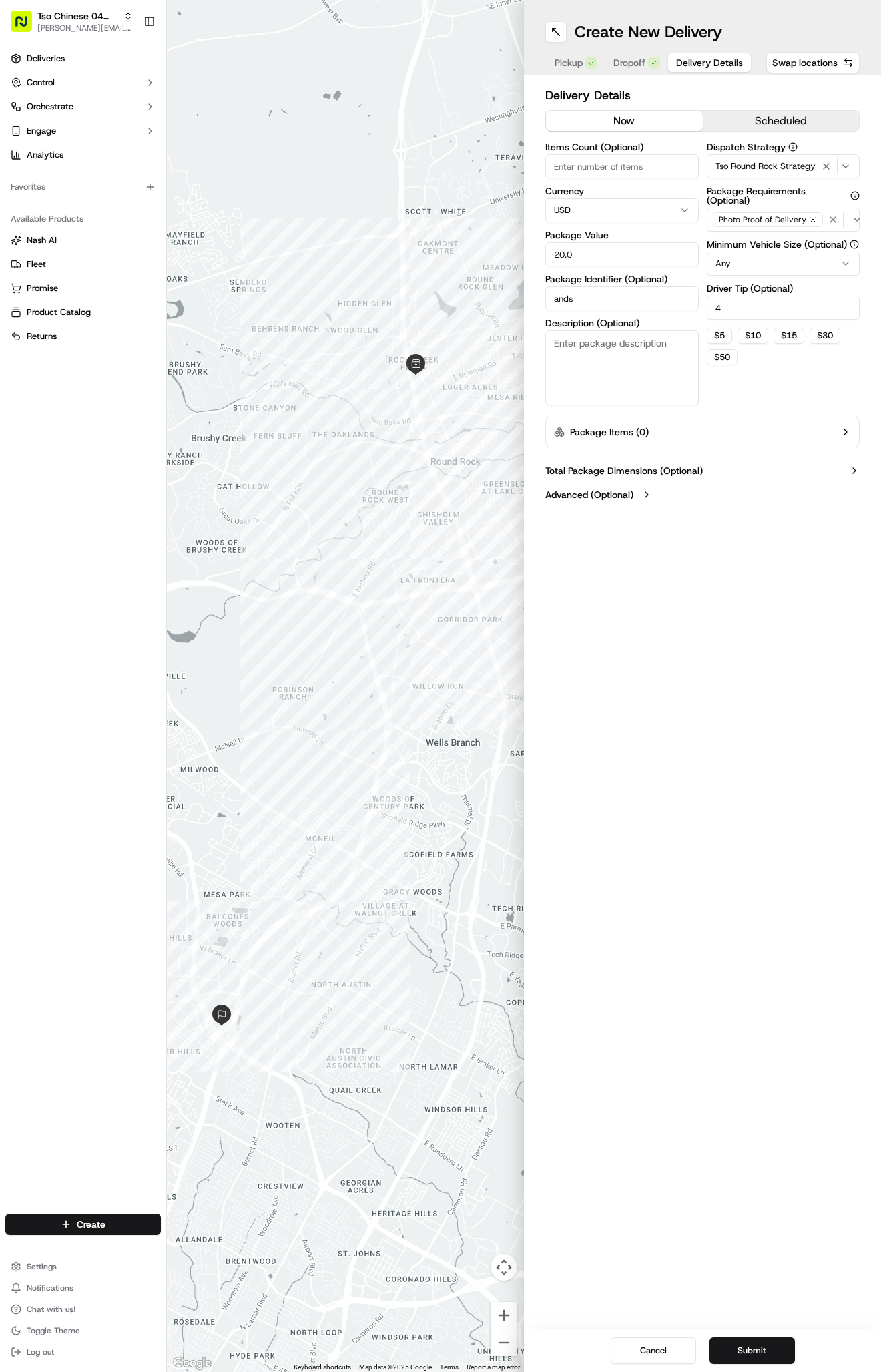
click at [679, 64] on span "Delivery Details" at bounding box center [709, 62] width 67 height 13
click at [752, 1354] on button "Submit" at bounding box center [752, 1350] width 86 height 26
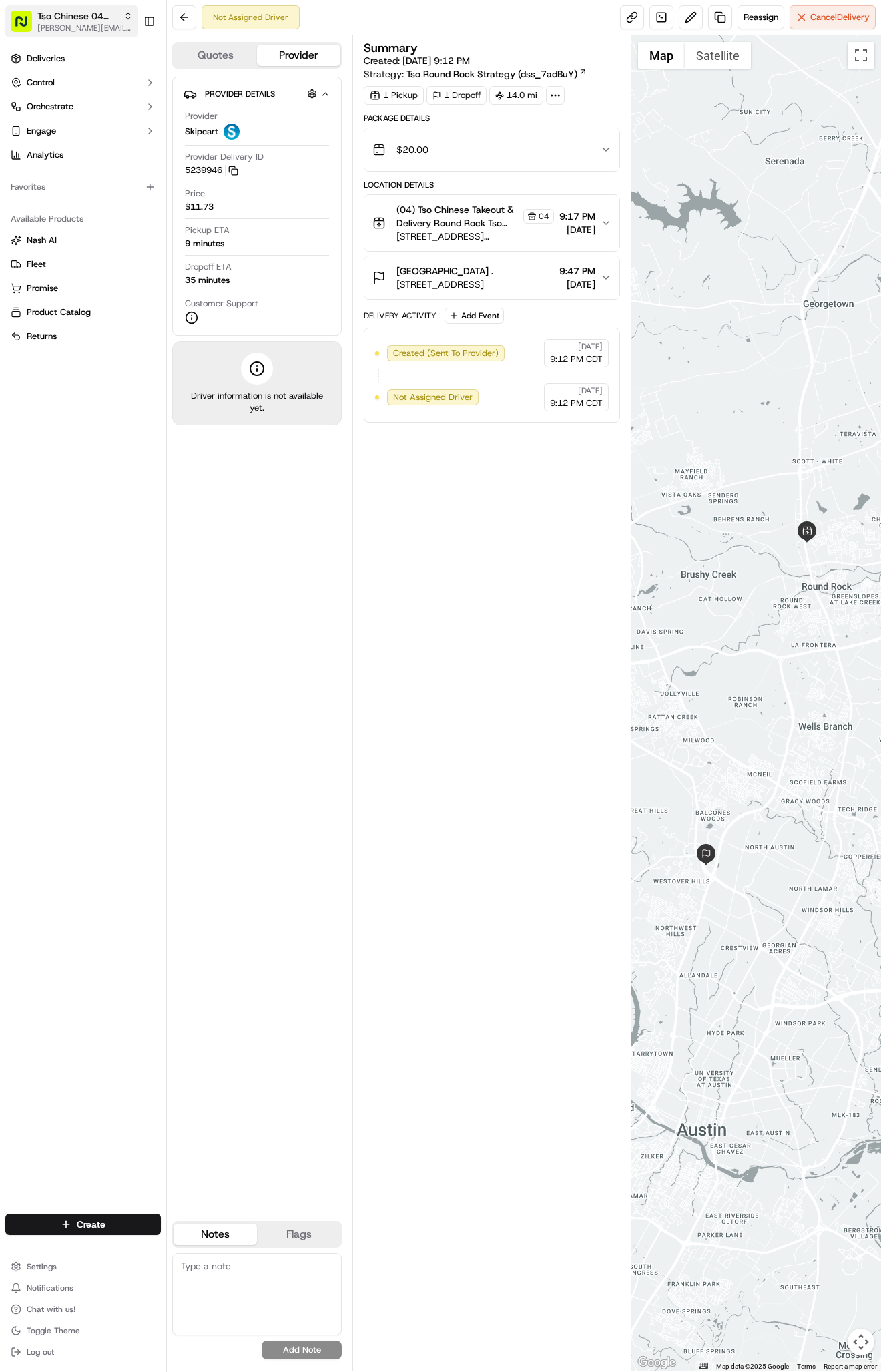
click at [70, 16] on span "Tso Chinese 04 Round Rock" at bounding box center [78, 16] width 81 height 13
click at [80, 7] on button "Tso Chinese 04 Round Rock [PERSON_NAME][EMAIL_ADDRESS][DOMAIN_NAME]" at bounding box center [72, 21] width 133 height 32
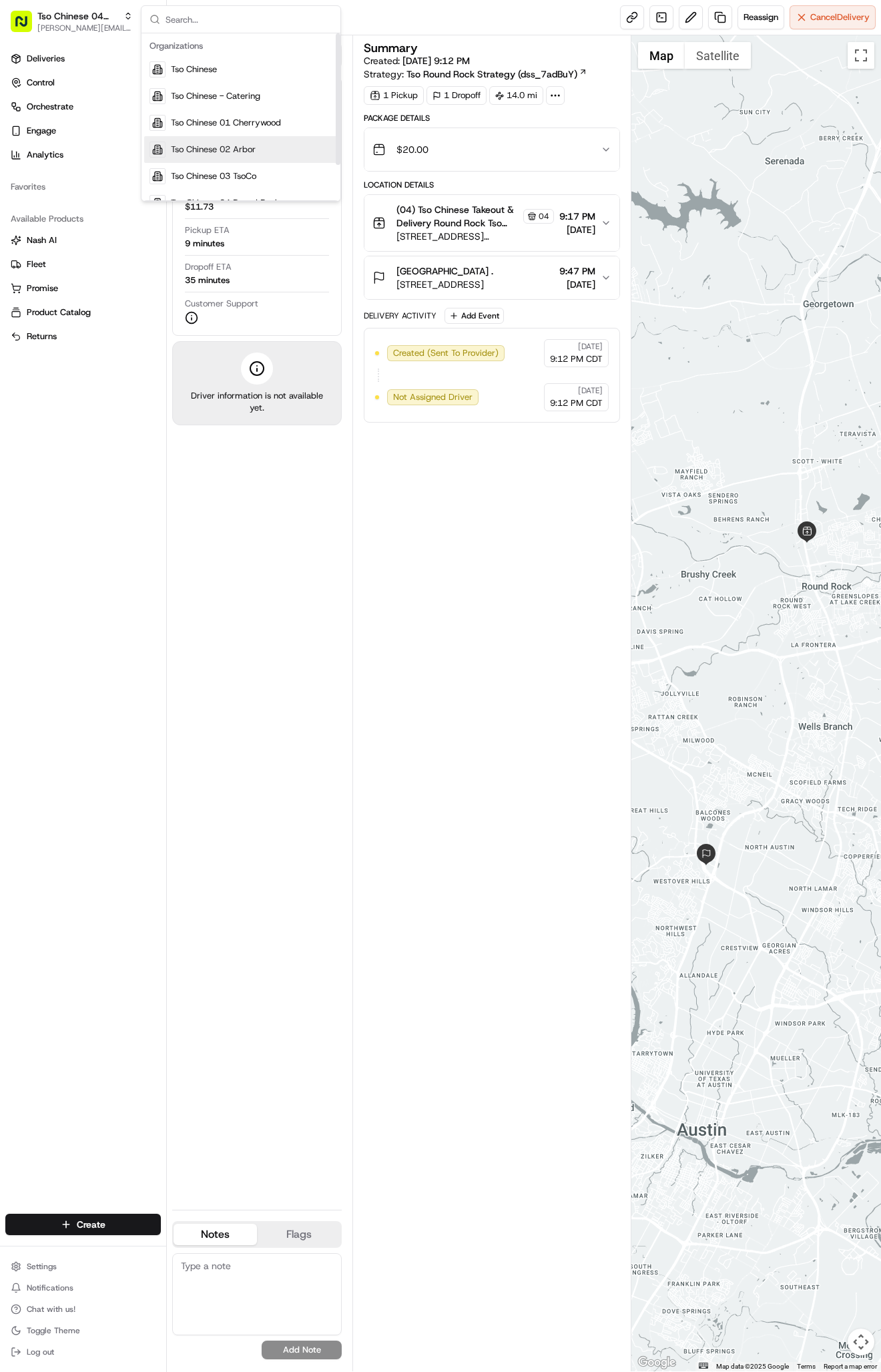
click at [268, 143] on div "Tso Chinese 02 Arbor" at bounding box center [241, 149] width 194 height 26
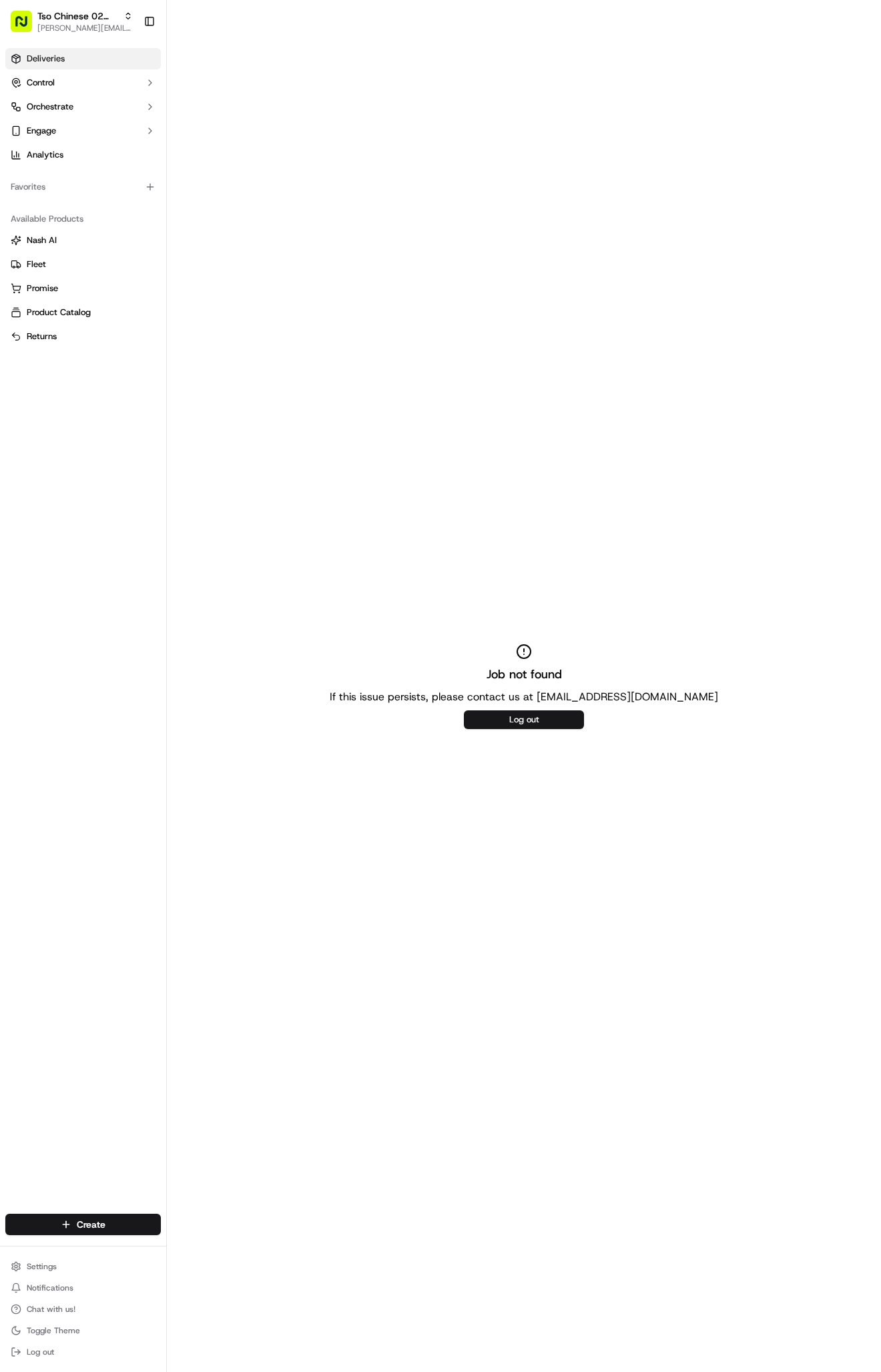
click at [74, 68] on link "Deliveries" at bounding box center [83, 59] width 156 height 21
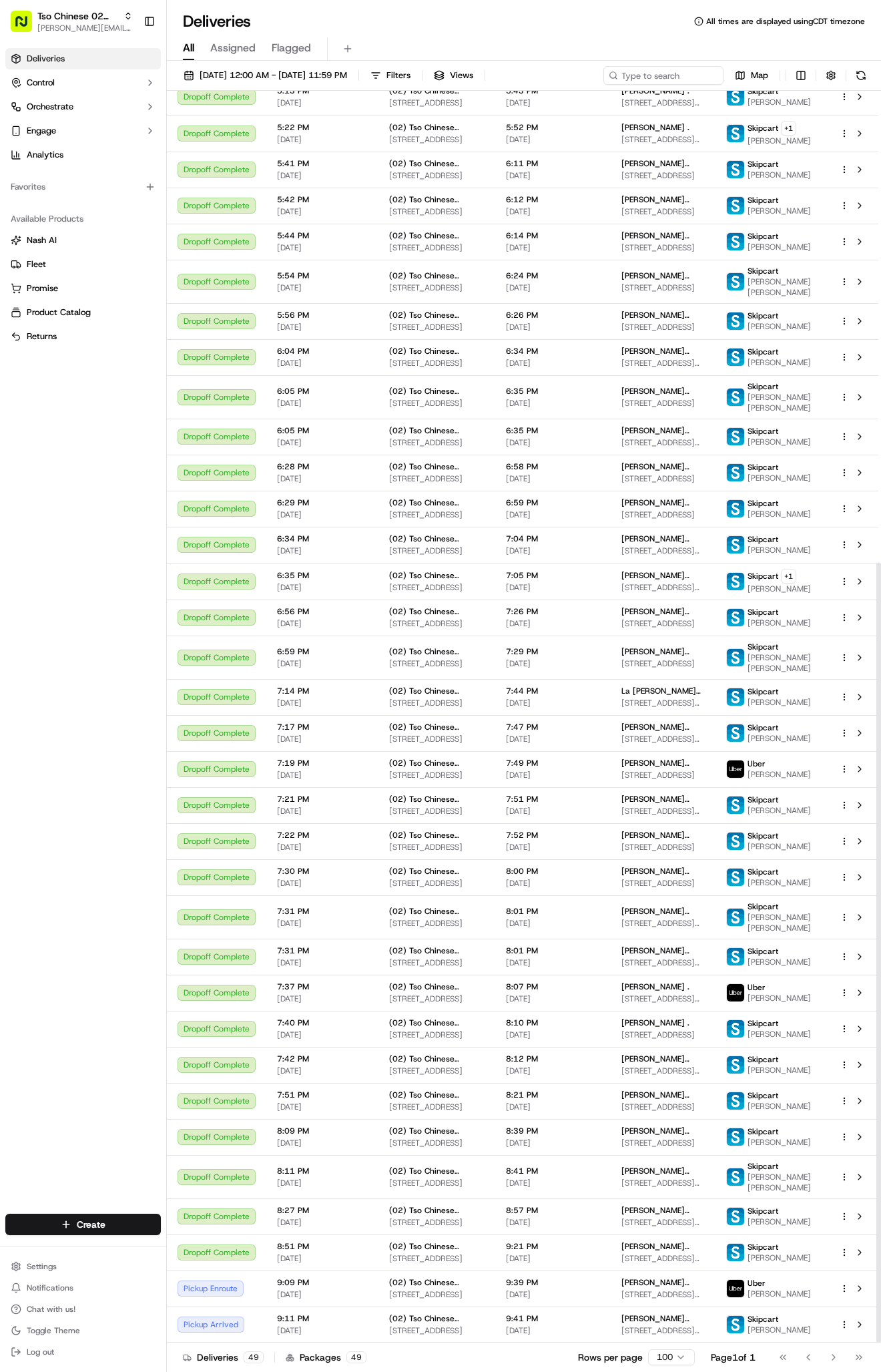
scroll to position [756, 0]
click at [687, 1326] on span "[STREET_ADDRESS][US_STATE]" at bounding box center [662, 1330] width 83 height 11
click at [694, 1291] on span "[STREET_ADDRESS][PERSON_NAME]" at bounding box center [662, 1294] width 83 height 11
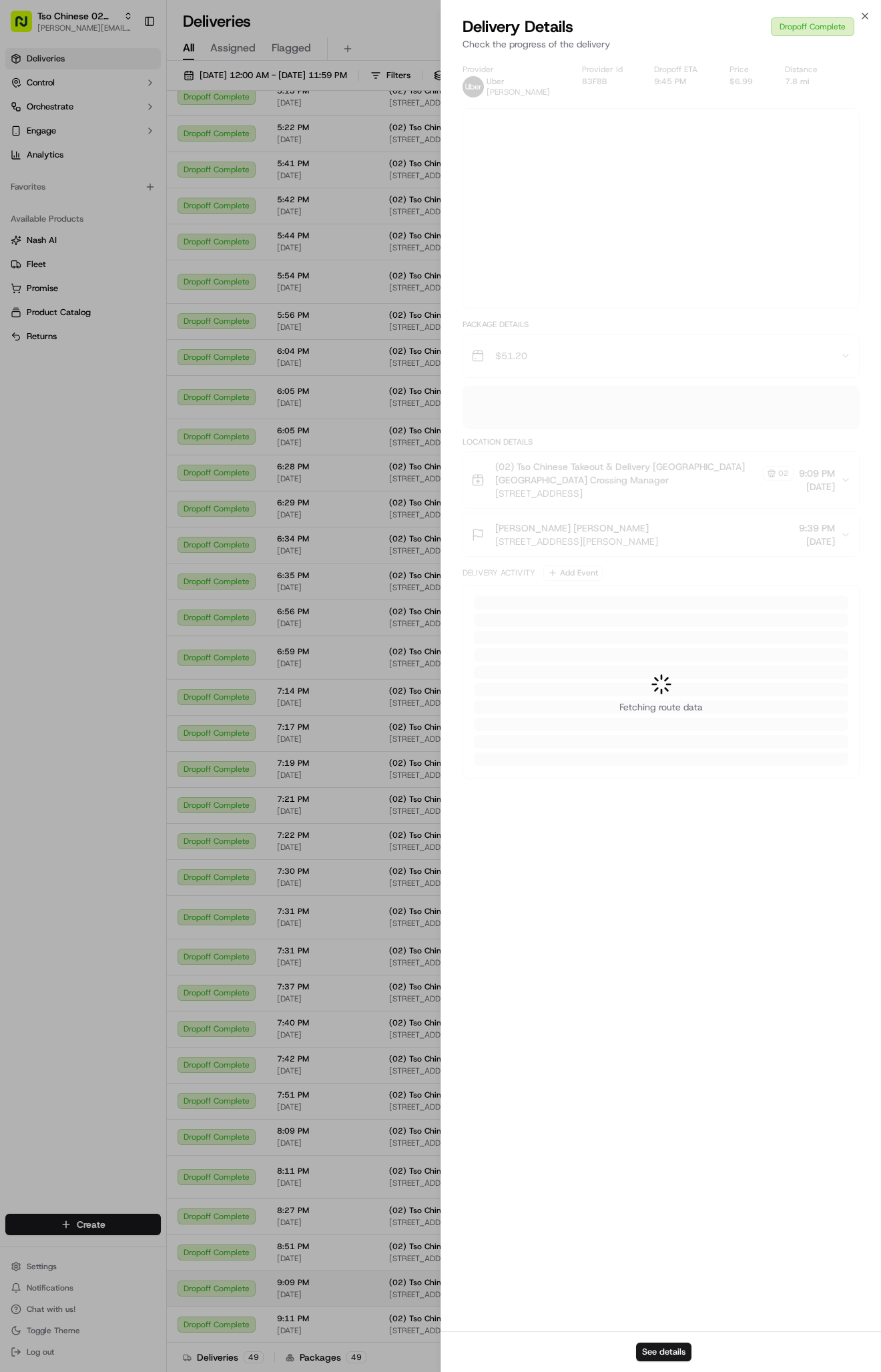
click at [694, 1291] on div at bounding box center [440, 686] width 881 height 1372
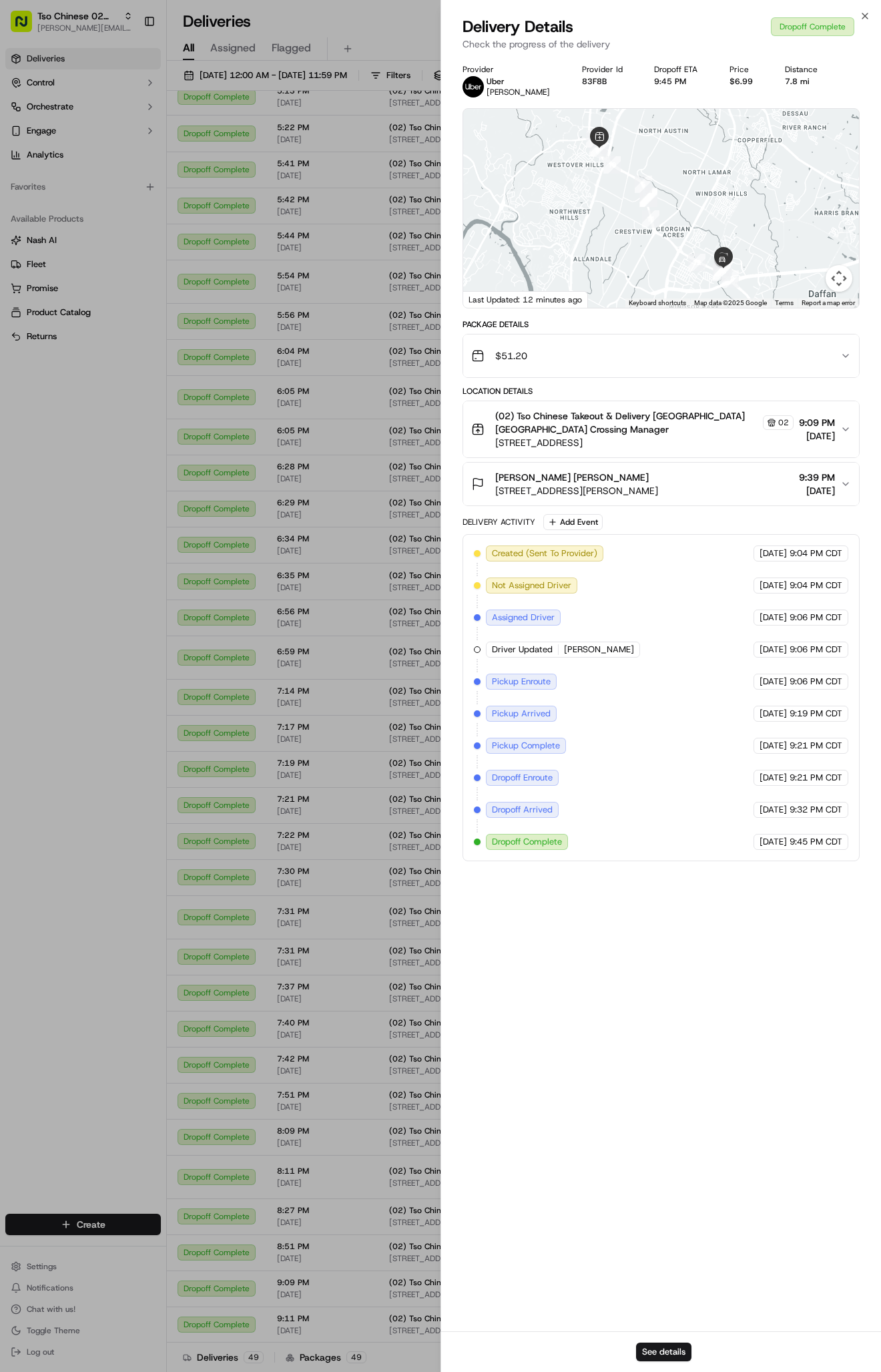
click at [822, 349] on div "$51.20" at bounding box center [655, 356] width 369 height 26
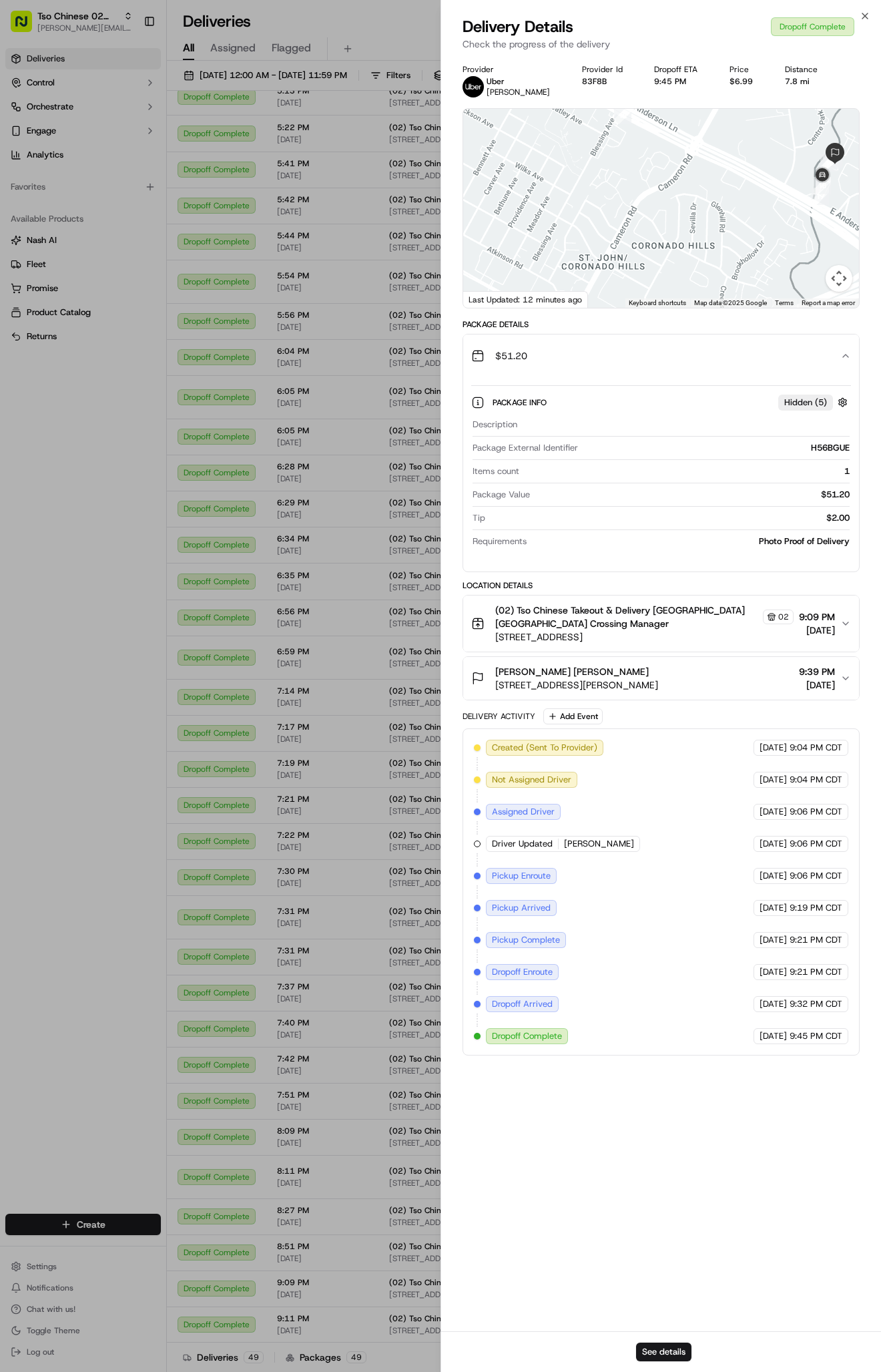
drag, startPoint x: 756, startPoint y: 243, endPoint x: 645, endPoint y: 243, distance: 111.0
click at [645, 243] on div at bounding box center [661, 208] width 396 height 199
drag, startPoint x: 730, startPoint y: 169, endPoint x: 737, endPoint y: 335, distance: 166.1
click at [737, 337] on div "Provider [PERSON_NAME] Provider Id 83F8B Dropoff ETA 9:45 PM Price $6.99 Distan…" at bounding box center [660, 559] width 397 height 991
click at [849, 349] on button "$51.20" at bounding box center [661, 356] width 396 height 43
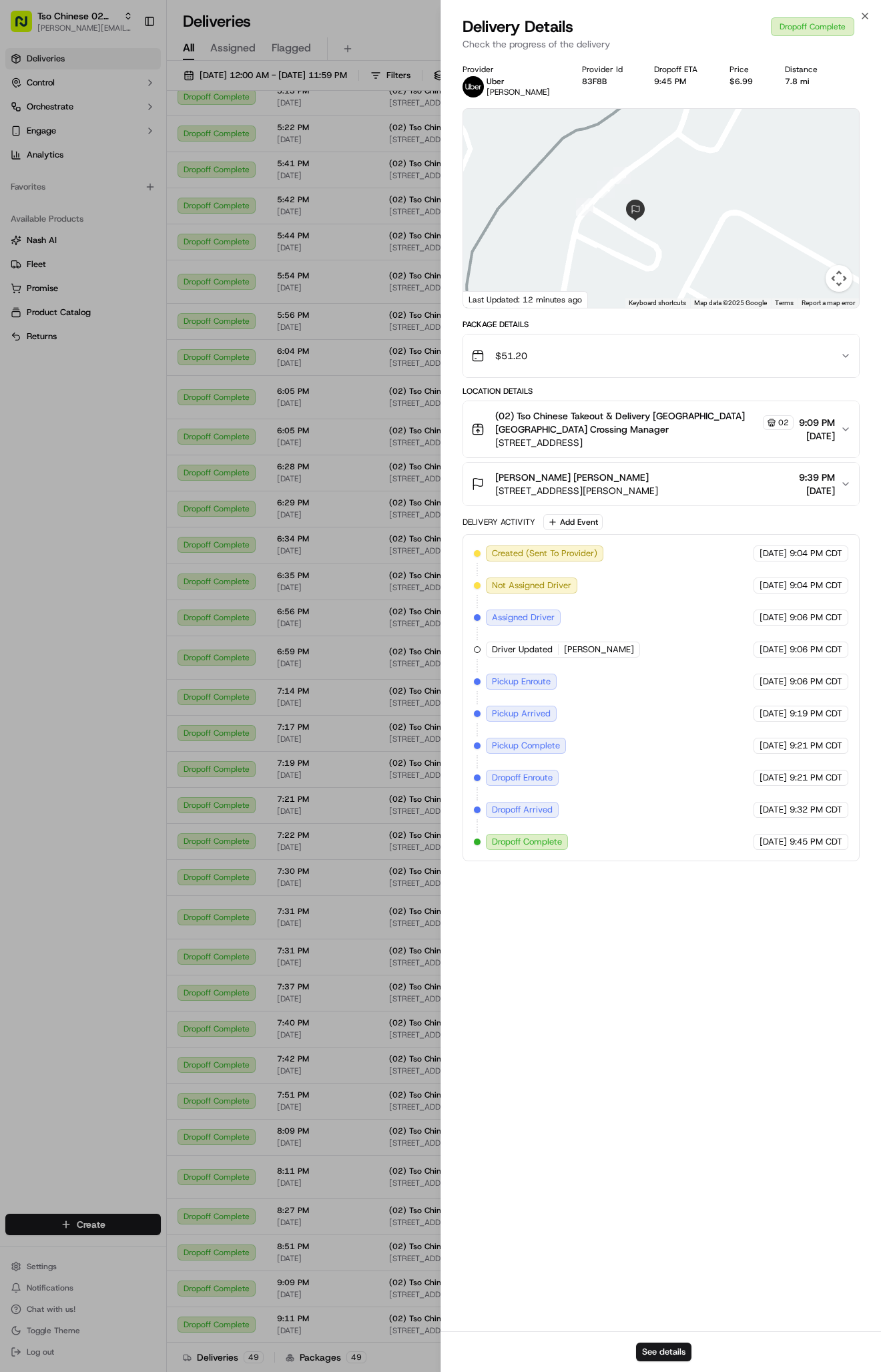
click at [849, 349] on button "$51.20" at bounding box center [661, 356] width 396 height 43
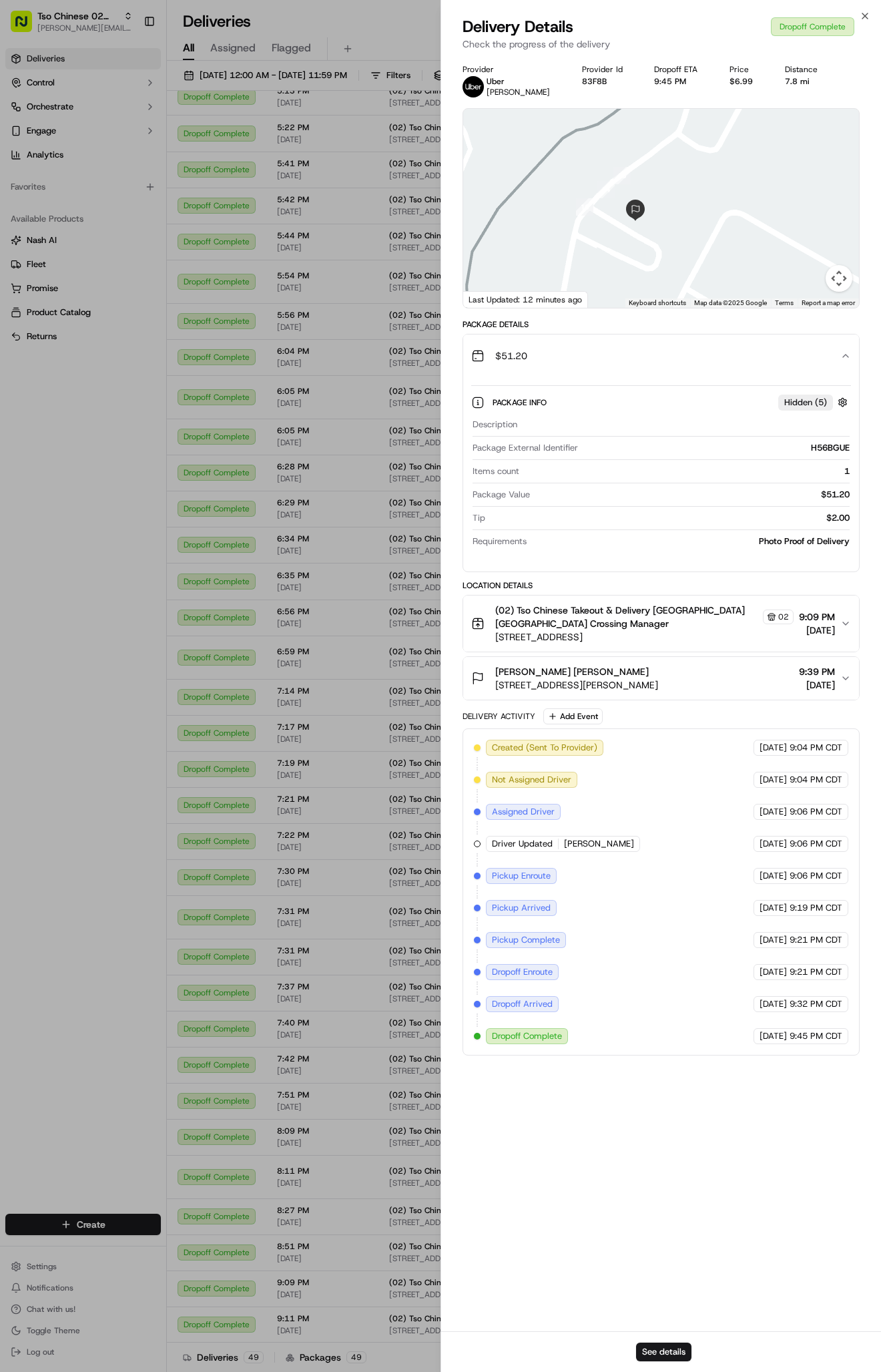
click at [658, 684] on span "[STREET_ADDRESS][PERSON_NAME]" at bounding box center [576, 684] width 163 height 13
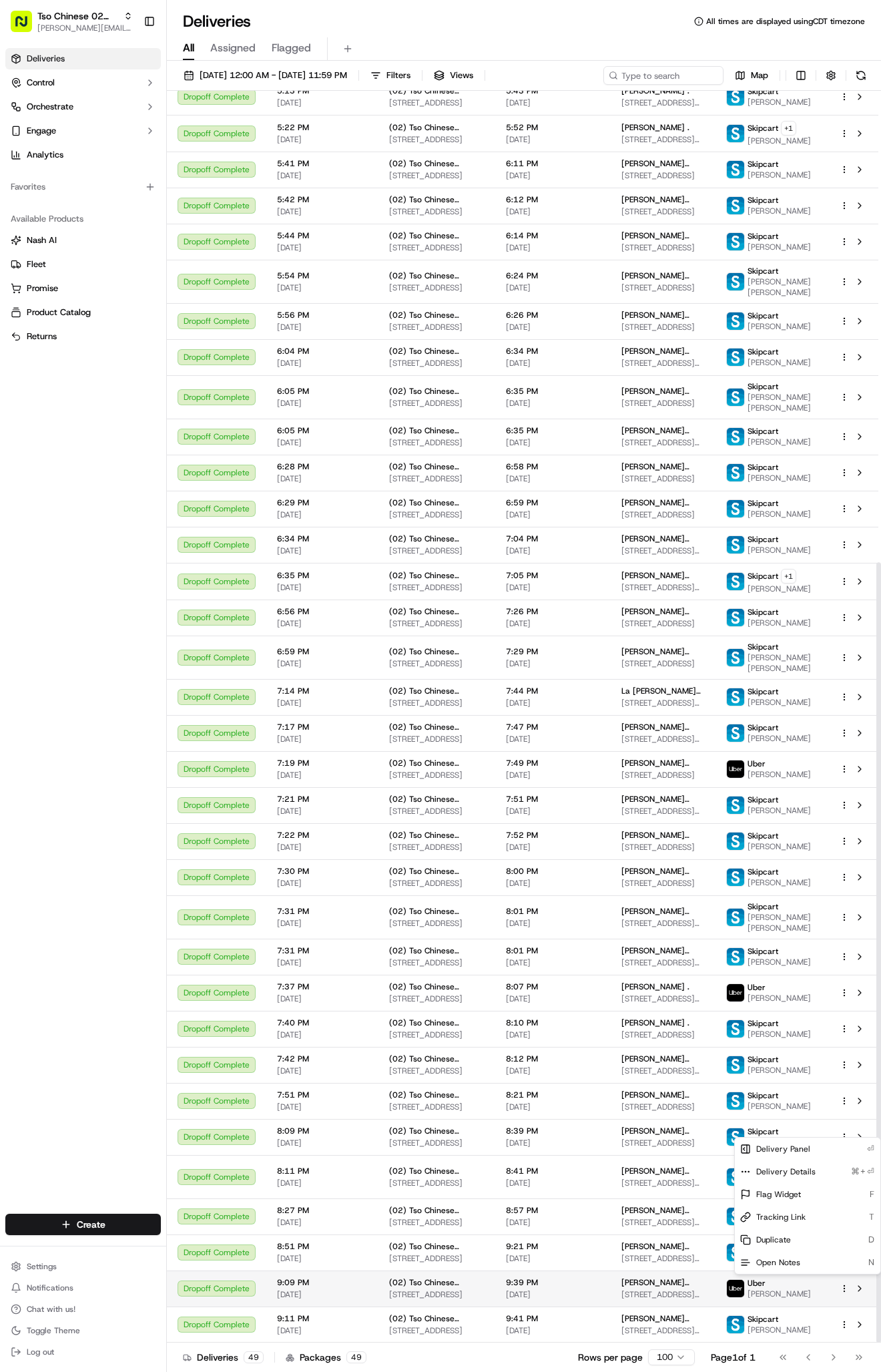
click at [842, 1282] on html "Tso Chinese 02 Arbor [PERSON_NAME][EMAIL_ADDRESS][DOMAIN_NAME] Toggle Sidebar D…" at bounding box center [440, 686] width 881 height 1372
click at [774, 1234] on div "Duplicate D" at bounding box center [807, 1240] width 145 height 23
